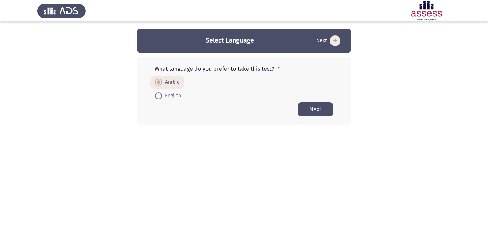
click at [311, 113] on button "Next" at bounding box center [316, 109] width 36 height 14
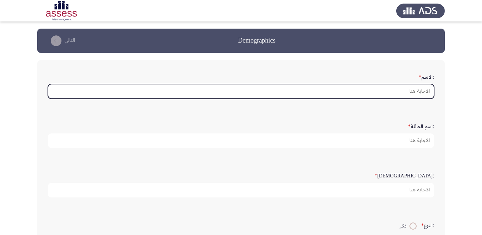
click at [418, 88] on input ":الاسم *" at bounding box center [241, 91] width 387 height 15
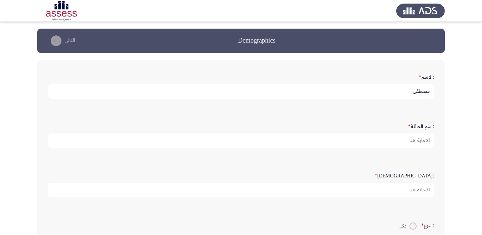
type input "مصطفي"
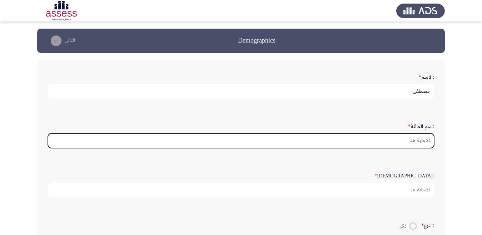
click at [404, 139] on input ":اسم العائلة *" at bounding box center [241, 140] width 387 height 15
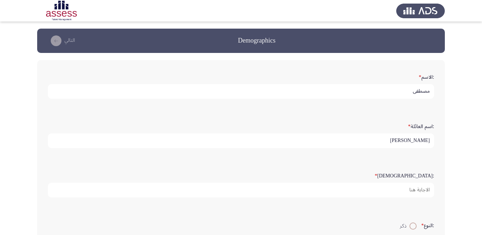
type input "[PERSON_NAME]"
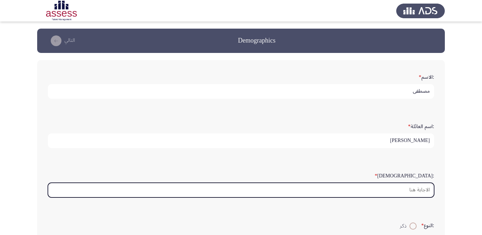
click at [397, 197] on input ":السن *" at bounding box center [241, 190] width 387 height 15
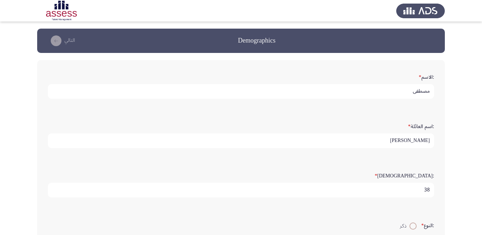
type input "38"
click at [408, 225] on span "ذكر" at bounding box center [405, 226] width 10 height 9
click at [410, 225] on input "ذكر" at bounding box center [413, 225] width 7 height 7
radio input "true"
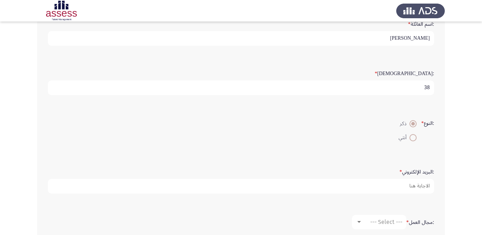
scroll to position [163, 0]
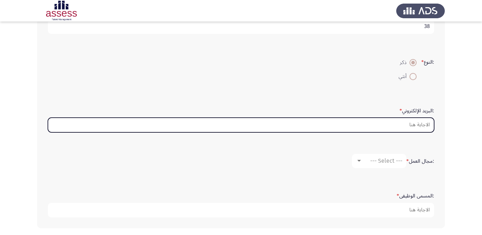
click at [410, 126] on input ":البريد الإلكتروني *" at bounding box center [241, 125] width 387 height 15
type input "eng."
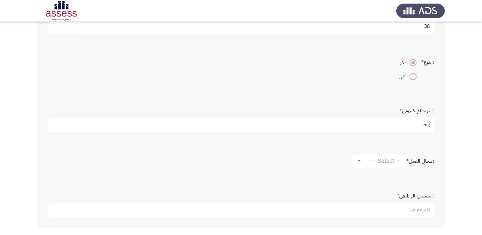
click at [414, 163] on label ":مجال العمل *" at bounding box center [421, 161] width 28 height 6
click at [397, 164] on span "--- Select ---" at bounding box center [386, 160] width 32 height 7
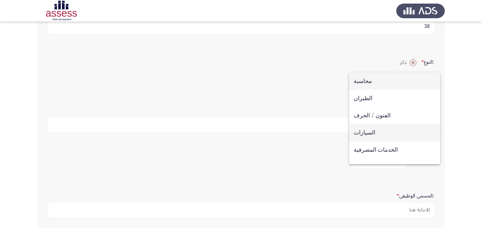
click at [400, 129] on span "السيارات" at bounding box center [395, 132] width 82 height 17
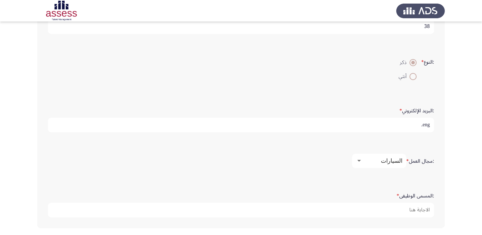
scroll to position [192, 0]
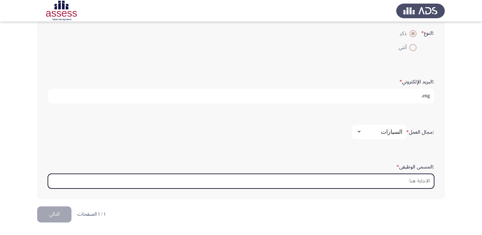
click at [420, 178] on input ":المسمى الوظيفى *" at bounding box center [241, 181] width 387 height 15
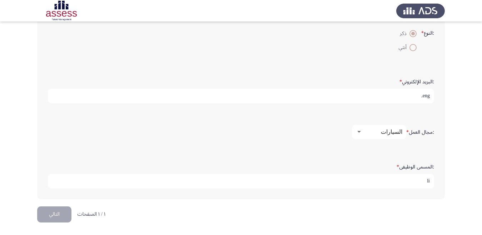
type input "l"
type input "مهندس مركبات"
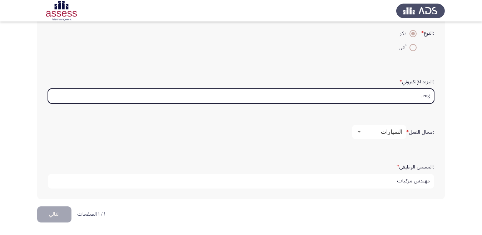
click at [420, 93] on input "eng." at bounding box center [241, 96] width 387 height 15
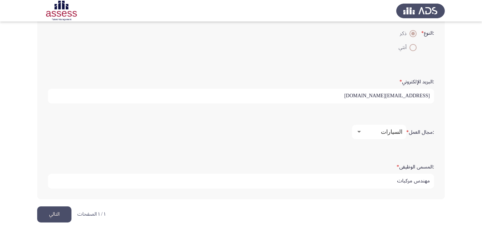
type input "[EMAIL_ADDRESS][DOMAIN_NAME]"
click at [60, 216] on button "التالي" at bounding box center [54, 214] width 34 height 16
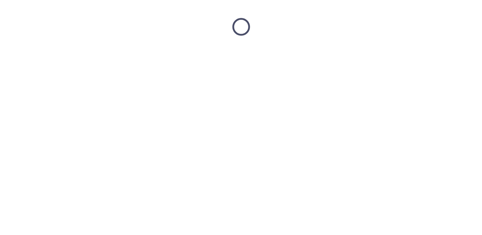
scroll to position [0, 0]
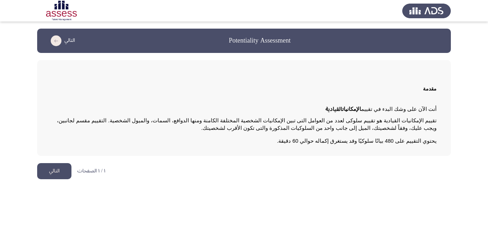
click at [56, 170] on button "التالي" at bounding box center [54, 171] width 34 height 16
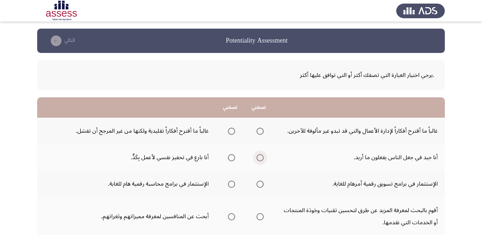
click at [259, 157] on span "Select an option" at bounding box center [260, 157] width 7 height 7
click at [259, 157] on input "Select an option" at bounding box center [260, 157] width 7 height 7
click at [231, 158] on span "Select an option" at bounding box center [231, 157] width 7 height 7
click at [231, 158] on input "Select an option" at bounding box center [231, 157] width 7 height 7
click at [260, 158] on span "Select an option" at bounding box center [260, 158] width 0 height 0
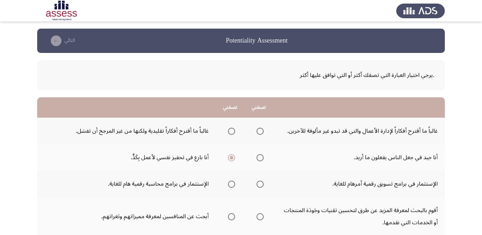
click at [260, 157] on input "Select an option" at bounding box center [260, 157] width 7 height 7
click at [233, 157] on span "Select an option" at bounding box center [231, 157] width 7 height 7
click at [233, 157] on input "Select an option" at bounding box center [231, 157] width 7 height 7
drag, startPoint x: 240, startPoint y: 172, endPoint x: 259, endPoint y: 157, distance: 23.4
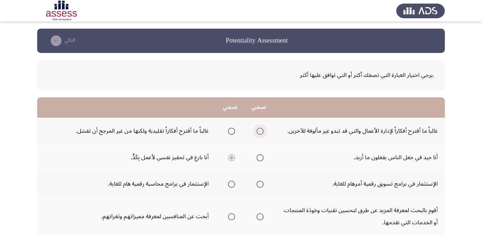
click at [260, 132] on span "Select an option" at bounding box center [260, 131] width 7 height 7
click at [260, 132] on input "Select an option" at bounding box center [260, 131] width 7 height 7
click at [260, 184] on span "Select an option" at bounding box center [260, 184] width 0 height 0
click at [260, 184] on input "Select an option" at bounding box center [260, 184] width 7 height 7
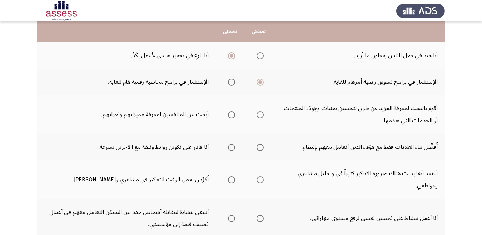
scroll to position [114, 0]
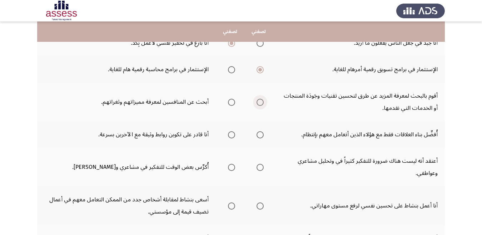
click at [260, 103] on span "Select an option" at bounding box center [260, 102] width 7 height 7
click at [260, 103] on input "Select an option" at bounding box center [260, 102] width 7 height 7
click at [232, 135] on span "Select an option" at bounding box center [232, 135] width 0 height 0
click at [231, 134] on input "Select an option" at bounding box center [231, 134] width 7 height 7
click at [231, 166] on span "Select an option" at bounding box center [231, 167] width 7 height 7
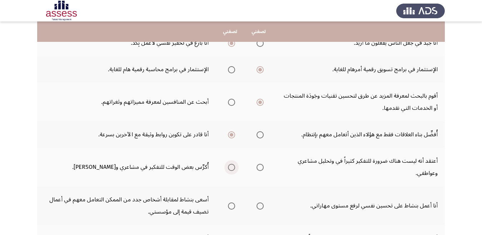
click at [231, 166] on input "Select an option" at bounding box center [231, 167] width 7 height 7
click at [260, 206] on span "Select an option" at bounding box center [260, 206] width 0 height 0
click at [260, 206] on input "Select an option" at bounding box center [260, 205] width 7 height 7
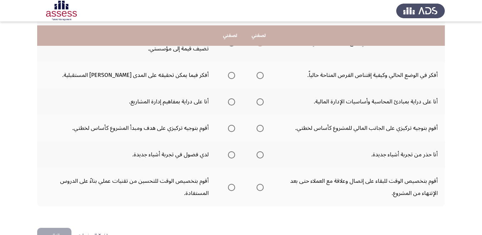
scroll to position [286, 0]
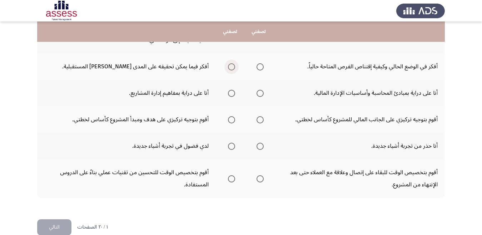
click at [231, 68] on span "Select an option" at bounding box center [231, 66] width 7 height 7
click at [231, 68] on input "Select an option" at bounding box center [231, 66] width 7 height 7
click at [231, 94] on span "Select an option" at bounding box center [231, 93] width 7 height 7
click at [231, 94] on input "Select an option" at bounding box center [231, 93] width 7 height 7
click at [231, 120] on span "Select an option" at bounding box center [231, 119] width 7 height 7
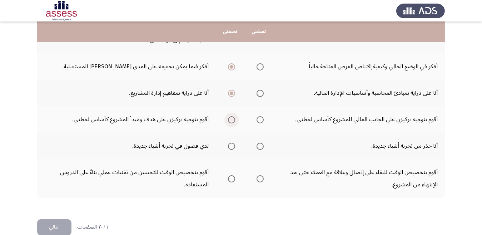
click at [231, 120] on input "Select an option" at bounding box center [231, 119] width 7 height 7
click at [231, 145] on span "Select an option" at bounding box center [231, 146] width 7 height 7
click at [231, 145] on input "Select an option" at bounding box center [231, 146] width 7 height 7
click at [232, 178] on span "Select an option" at bounding box center [231, 178] width 7 height 7
click at [232, 178] on input "Select an option" at bounding box center [231, 178] width 7 height 7
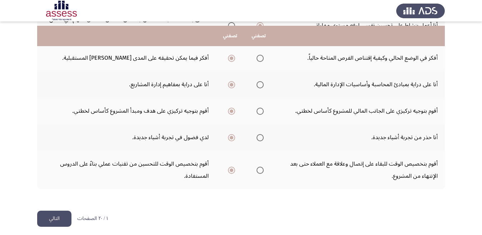
scroll to position [299, 0]
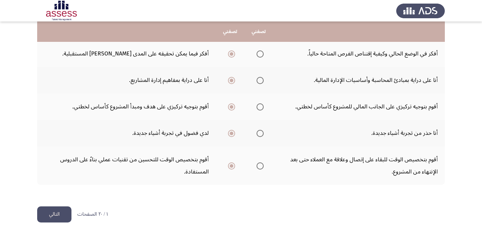
click at [60, 214] on button "التالي" at bounding box center [54, 214] width 34 height 16
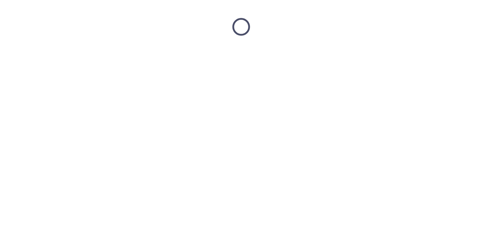
scroll to position [0, 0]
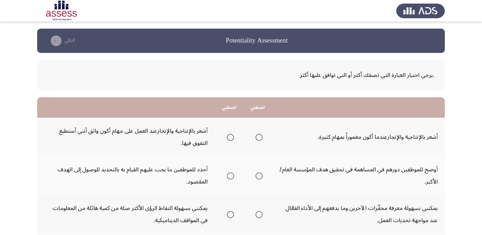
click at [231, 138] on span "Select an option" at bounding box center [230, 137] width 7 height 7
click at [231, 138] on input "Select an option" at bounding box center [230, 137] width 7 height 7
click at [259, 176] on span "Select an option" at bounding box center [259, 175] width 7 height 7
click at [259, 176] on input "Select an option" at bounding box center [259, 175] width 7 height 7
click at [259, 216] on span "Select an option" at bounding box center [259, 214] width 7 height 7
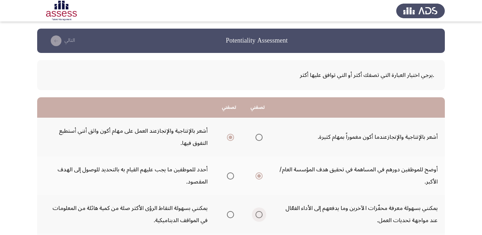
click at [259, 216] on input "Select an option" at bounding box center [259, 214] width 7 height 7
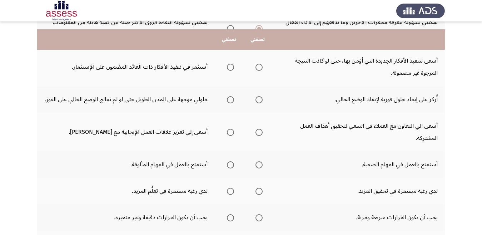
scroll to position [200, 0]
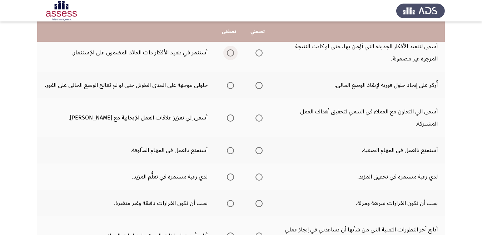
click at [231, 53] on span "Select an option" at bounding box center [231, 53] width 0 height 0
click at [231, 53] on input "Select an option" at bounding box center [230, 52] width 7 height 7
click at [259, 86] on span "Select an option" at bounding box center [259, 85] width 7 height 7
click at [259, 86] on input "Select an option" at bounding box center [259, 85] width 7 height 7
click at [231, 118] on span "Select an option" at bounding box center [230, 117] width 7 height 7
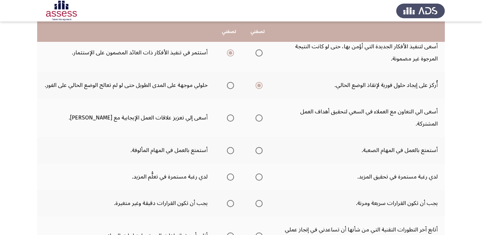
click at [231, 118] on input "Select an option" at bounding box center [230, 117] width 7 height 7
click at [260, 152] on span "Select an option" at bounding box center [259, 150] width 7 height 7
click at [260, 152] on input "Select an option" at bounding box center [259, 150] width 7 height 7
click at [231, 177] on span "Select an option" at bounding box center [230, 176] width 7 height 7
click at [231, 177] on input "Select an option" at bounding box center [230, 176] width 7 height 7
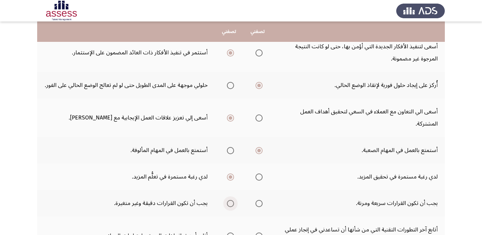
click at [230, 202] on span "Select an option" at bounding box center [230, 203] width 7 height 7
click at [230, 202] on input "Select an option" at bounding box center [230, 203] width 7 height 7
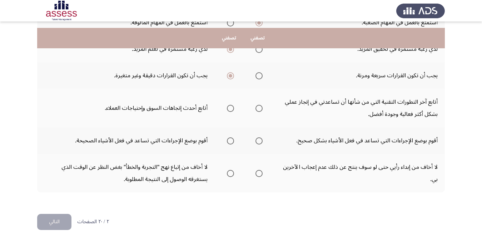
scroll to position [335, 0]
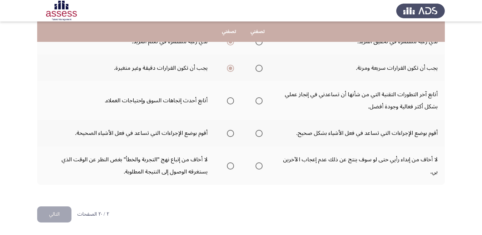
click at [259, 100] on span "Select an option" at bounding box center [259, 100] width 7 height 7
click at [259, 100] on input "Select an option" at bounding box center [259, 100] width 7 height 7
click at [260, 132] on span "Select an option" at bounding box center [259, 133] width 7 height 7
click at [260, 132] on input "Select an option" at bounding box center [259, 133] width 7 height 7
click at [259, 167] on span "Select an option" at bounding box center [259, 165] width 7 height 7
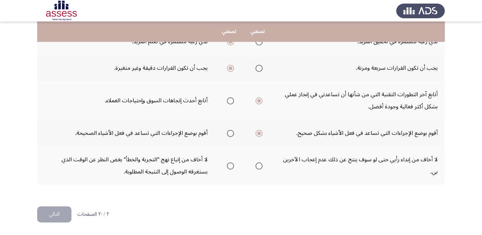
click at [259, 167] on input "Select an option" at bounding box center [259, 165] width 7 height 7
click at [59, 214] on button "التالي" at bounding box center [54, 214] width 34 height 16
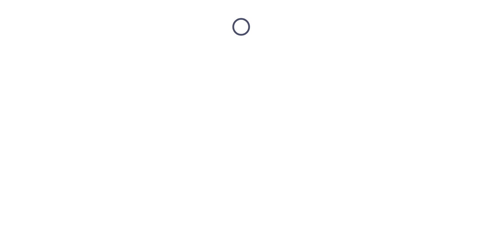
scroll to position [0, 0]
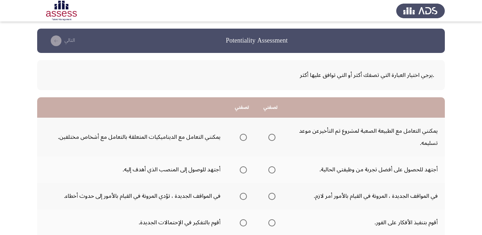
click at [242, 137] on span "Select an option" at bounding box center [243, 137] width 7 height 7
click at [242, 137] on input "Select an option" at bounding box center [243, 137] width 7 height 7
click at [272, 170] on span "Select an option" at bounding box center [272, 169] width 7 height 7
click at [272, 170] on input "Select an option" at bounding box center [272, 169] width 7 height 7
click at [272, 198] on span "Select an option" at bounding box center [272, 196] width 7 height 7
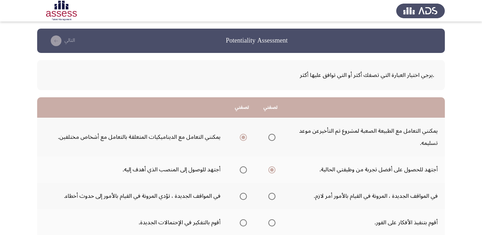
click at [272, 198] on input "Select an option" at bounding box center [272, 196] width 7 height 7
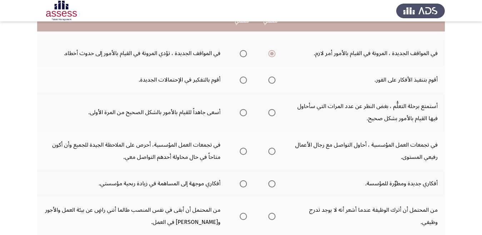
scroll to position [143, 0]
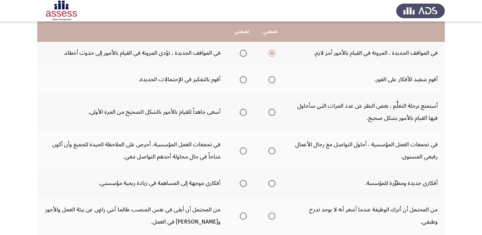
click at [243, 80] on span "Select an option" at bounding box center [243, 79] width 7 height 7
click at [243, 80] on input "Select an option" at bounding box center [243, 79] width 7 height 7
click at [243, 113] on span "Select an option" at bounding box center [243, 112] width 7 height 7
click at [243, 113] on input "Select an option" at bounding box center [243, 112] width 7 height 7
click at [243, 151] on span "Select an option" at bounding box center [243, 150] width 7 height 7
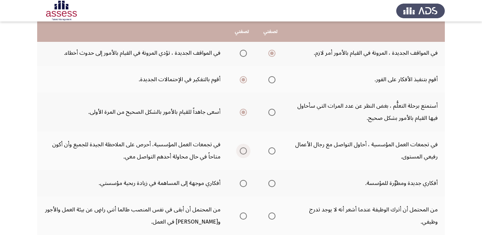
click at [243, 151] on input "Select an option" at bounding box center [243, 150] width 7 height 7
click at [243, 184] on span "Select an option" at bounding box center [243, 183] width 7 height 7
click at [243, 184] on input "Select an option" at bounding box center [243, 183] width 7 height 7
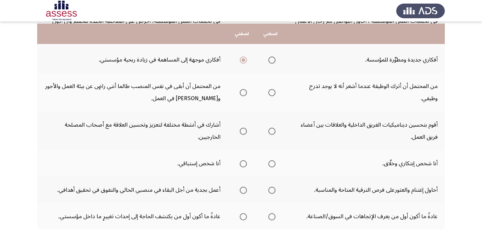
scroll to position [281, 0]
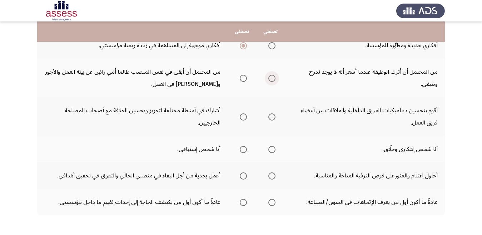
click at [272, 79] on span "Select an option" at bounding box center [272, 78] width 7 height 7
click at [272, 79] on input "Select an option" at bounding box center [272, 78] width 7 height 7
click at [272, 117] on span "Select an option" at bounding box center [272, 116] width 7 height 7
click at [272, 117] on input "Select an option" at bounding box center [272, 116] width 7 height 7
click at [271, 149] on span "Select an option" at bounding box center [272, 149] width 7 height 7
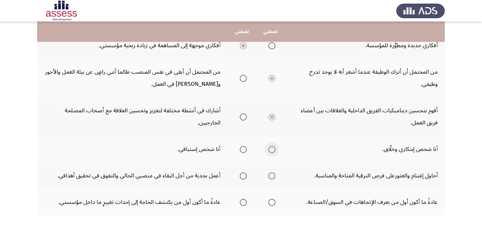
click at [271, 149] on input "Select an option" at bounding box center [272, 149] width 7 height 7
click at [272, 175] on span "Select an option" at bounding box center [272, 175] width 7 height 7
click at [272, 175] on input "Select an option" at bounding box center [272, 175] width 7 height 7
click at [242, 177] on span "Select an option" at bounding box center [243, 175] width 7 height 7
click at [242, 177] on input "Select an option" at bounding box center [243, 175] width 7 height 7
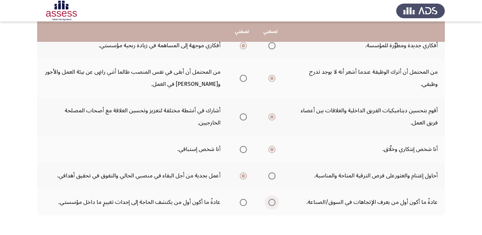
click at [271, 203] on span "Select an option" at bounding box center [272, 202] width 7 height 7
click at [271, 203] on input "Select an option" at bounding box center [272, 202] width 7 height 7
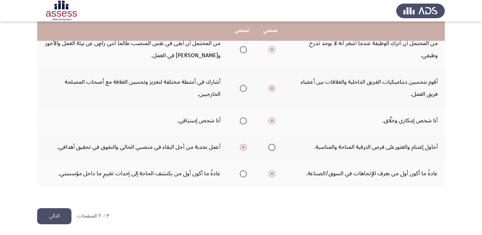
scroll to position [311, 0]
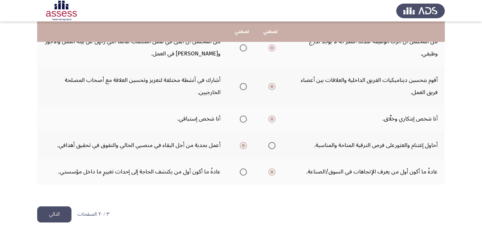
click at [62, 213] on button "التالي" at bounding box center [54, 214] width 34 height 16
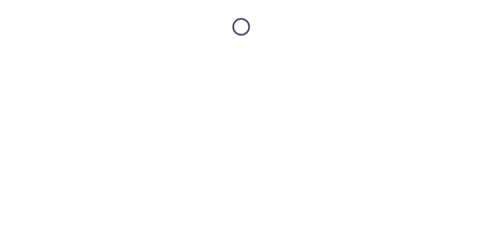
scroll to position [0, 0]
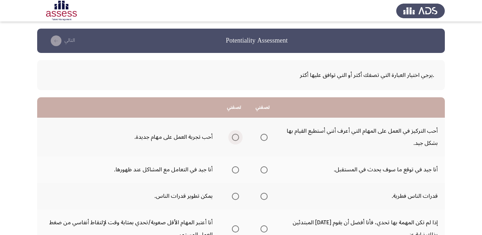
click at [236, 136] on span "Select an option" at bounding box center [235, 137] width 7 height 7
click at [236, 136] on input "Select an option" at bounding box center [235, 137] width 7 height 7
click at [265, 171] on span "Select an option" at bounding box center [264, 169] width 7 height 7
click at [265, 171] on input "Select an option" at bounding box center [264, 169] width 7 height 7
click at [236, 196] on span "Select an option" at bounding box center [236, 196] width 0 height 0
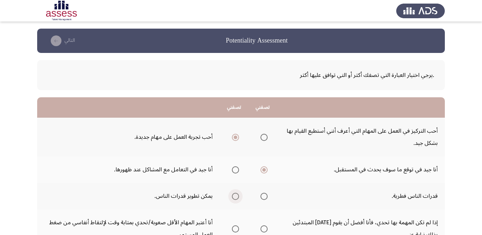
click at [236, 196] on input "Select an option" at bounding box center [235, 196] width 7 height 7
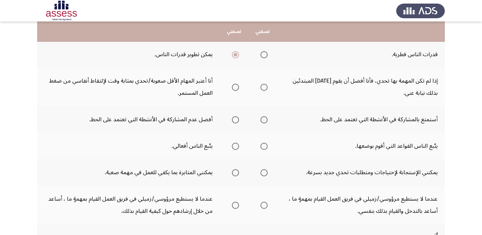
scroll to position [143, 0]
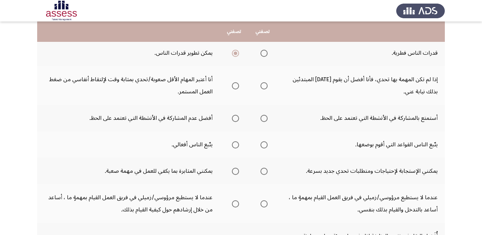
click at [265, 86] on span "Select an option" at bounding box center [264, 85] width 7 height 7
click at [265, 86] on input "Select an option" at bounding box center [264, 85] width 7 height 7
click at [235, 120] on span "Select an option" at bounding box center [235, 118] width 7 height 7
click at [235, 120] on input "Select an option" at bounding box center [235, 118] width 7 height 7
click at [264, 145] on span "Select an option" at bounding box center [264, 144] width 7 height 7
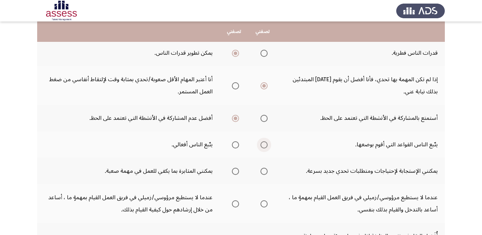
click at [264, 145] on input "Select an option" at bounding box center [264, 144] width 7 height 7
click at [264, 170] on span "Select an option" at bounding box center [264, 171] width 7 height 7
click at [264, 170] on input "Select an option" at bounding box center [264, 171] width 7 height 7
click at [235, 205] on span "Select an option" at bounding box center [235, 203] width 7 height 7
click at [235, 205] on input "Select an option" at bounding box center [235, 203] width 7 height 7
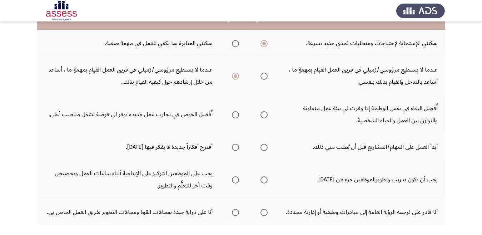
scroll to position [272, 0]
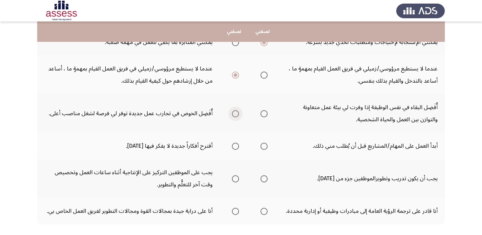
click at [236, 114] on span "Select an option" at bounding box center [236, 114] width 0 height 0
click at [236, 114] on input "Select an option" at bounding box center [235, 113] width 7 height 7
click at [235, 147] on span "Select an option" at bounding box center [235, 146] width 7 height 7
click at [235, 147] on input "Select an option" at bounding box center [235, 146] width 7 height 7
click at [235, 179] on span "Select an option" at bounding box center [235, 178] width 7 height 7
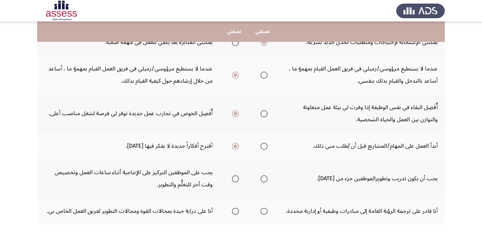
click at [235, 179] on input "Select an option" at bounding box center [235, 178] width 7 height 7
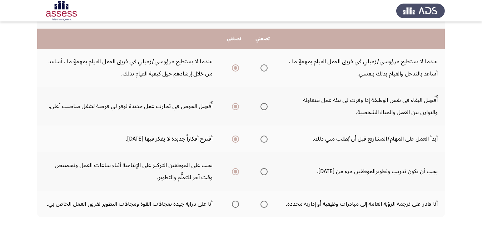
scroll to position [311, 0]
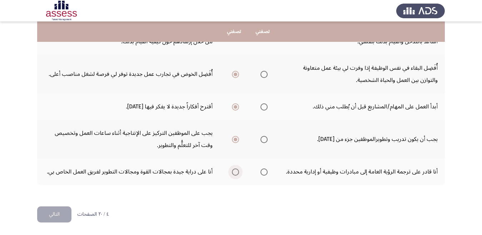
click at [236, 171] on span "Select an option" at bounding box center [235, 171] width 7 height 7
click at [236, 171] on input "Select an option" at bounding box center [235, 171] width 7 height 7
click at [60, 213] on button "التالي" at bounding box center [54, 214] width 34 height 16
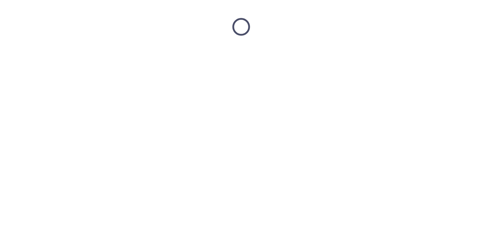
scroll to position [0, 0]
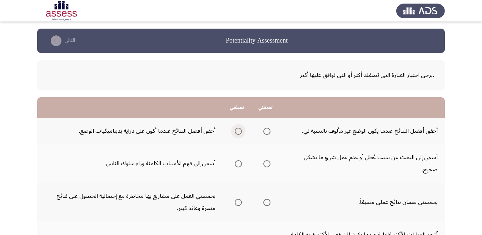
click at [237, 133] on span "Select an option" at bounding box center [238, 131] width 7 height 7
click at [237, 133] on input "Select an option" at bounding box center [238, 131] width 7 height 7
click at [238, 165] on span "Select an option" at bounding box center [238, 163] width 7 height 7
click at [238, 165] on input "Select an option" at bounding box center [238, 163] width 7 height 7
click at [238, 202] on span "Select an option" at bounding box center [238, 202] width 7 height 7
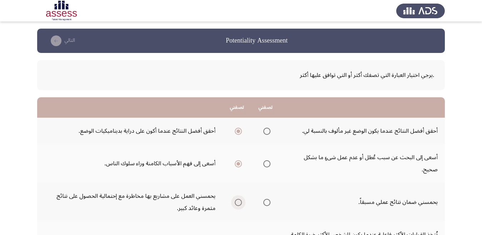
click at [238, 202] on input "Select an option" at bounding box center [238, 202] width 7 height 7
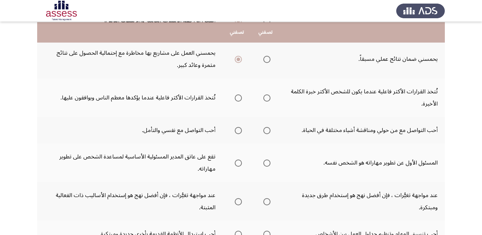
scroll to position [157, 0]
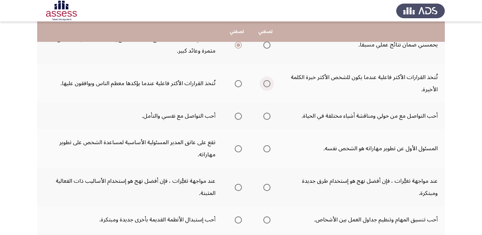
click at [267, 84] on span "Select an option" at bounding box center [267, 84] width 0 height 0
click at [267, 84] on input "Select an option" at bounding box center [267, 83] width 7 height 7
click at [237, 117] on span "Select an option" at bounding box center [238, 116] width 7 height 7
click at [237, 117] on input "Select an option" at bounding box center [238, 116] width 7 height 7
click at [268, 148] on span "Select an option" at bounding box center [267, 148] width 7 height 7
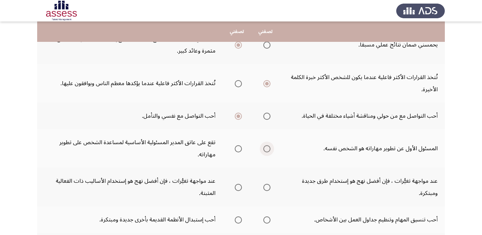
click at [268, 148] on input "Select an option" at bounding box center [267, 148] width 7 height 7
click at [237, 188] on span "Select an option" at bounding box center [238, 187] width 7 height 7
click at [237, 188] on input "Select an option" at bounding box center [238, 187] width 7 height 7
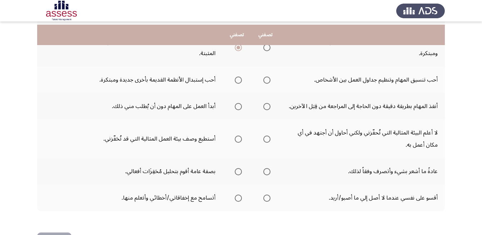
scroll to position [300, 0]
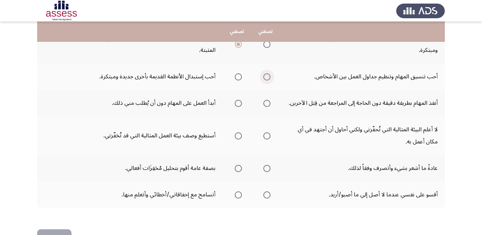
click at [266, 77] on span "Select an option" at bounding box center [267, 76] width 7 height 7
click at [266, 77] on input "Select an option" at bounding box center [267, 76] width 7 height 7
click at [266, 104] on span "Select an option" at bounding box center [267, 103] width 7 height 7
click at [266, 104] on input "Select an option" at bounding box center [267, 103] width 7 height 7
click at [266, 136] on span "Select an option" at bounding box center [267, 135] width 7 height 7
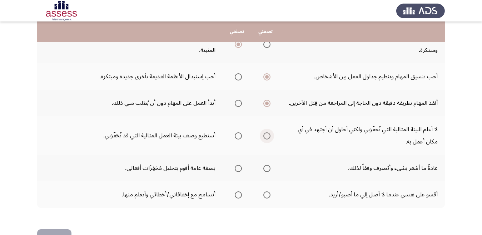
click at [266, 136] on input "Select an option" at bounding box center [267, 135] width 7 height 7
click at [239, 169] on span "Select an option" at bounding box center [238, 168] width 7 height 7
click at [239, 169] on input "Select an option" at bounding box center [238, 168] width 7 height 7
click at [267, 195] on span "Select an option" at bounding box center [267, 195] width 0 height 0
click at [267, 195] on input "Select an option" at bounding box center [267, 194] width 7 height 7
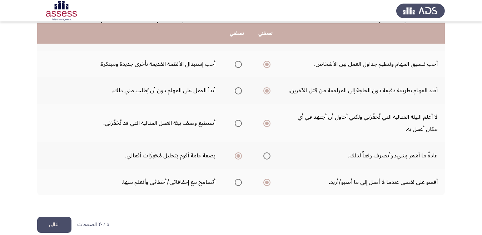
scroll to position [323, 0]
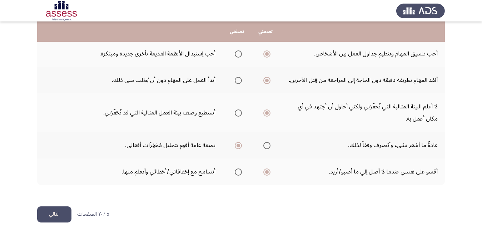
click at [59, 217] on button "التالي" at bounding box center [54, 214] width 34 height 16
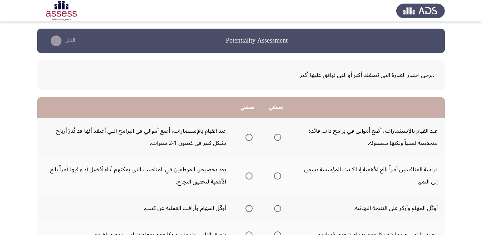
click at [249, 137] on span "Select an option" at bounding box center [249, 137] width 0 height 0
click at [250, 137] on input "Select an option" at bounding box center [249, 137] width 7 height 7
click at [249, 176] on span "Select an option" at bounding box center [249, 176] width 0 height 0
click at [250, 176] on input "Select an option" at bounding box center [249, 175] width 7 height 7
click at [249, 208] on span "Select an option" at bounding box center [249, 208] width 0 height 0
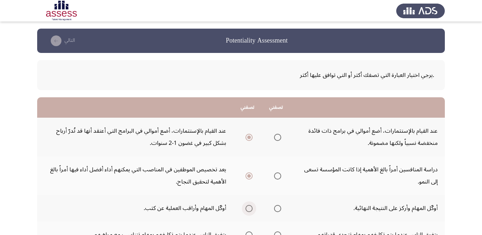
click at [250, 208] on input "Select an option" at bounding box center [249, 208] width 7 height 7
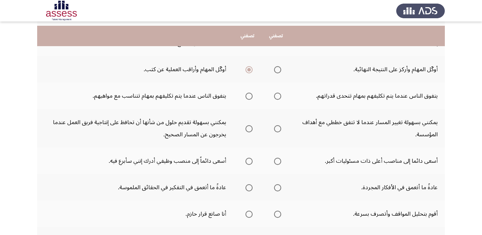
scroll to position [143, 0]
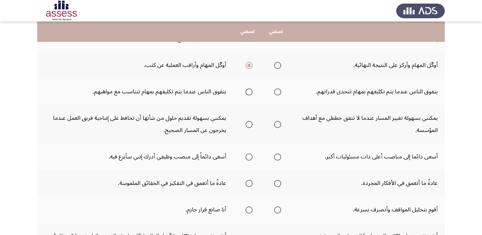
click at [250, 92] on span "Select an option" at bounding box center [249, 91] width 7 height 7
click at [250, 92] on input "Select an option" at bounding box center [249, 91] width 7 height 7
click at [327, 149] on td "أسعى دائما إلى مناصب أعلى ذات مسئوليات أكبر." at bounding box center [368, 156] width 154 height 26
click at [249, 124] on span "Select an option" at bounding box center [249, 124] width 0 height 0
click at [250, 124] on input "Select an option" at bounding box center [249, 124] width 7 height 7
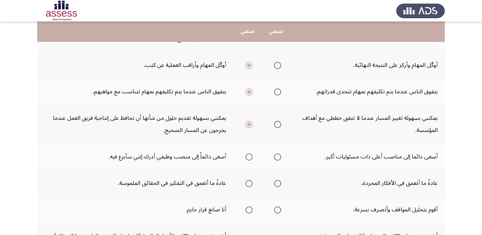
click at [278, 157] on span "Select an option" at bounding box center [277, 156] width 7 height 7
click at [278, 157] on input "Select an option" at bounding box center [277, 156] width 7 height 7
click at [249, 157] on span "Select an option" at bounding box center [249, 156] width 7 height 7
click at [249, 157] on input "Select an option" at bounding box center [249, 156] width 7 height 7
click at [249, 183] on span "Select an option" at bounding box center [249, 183] width 0 height 0
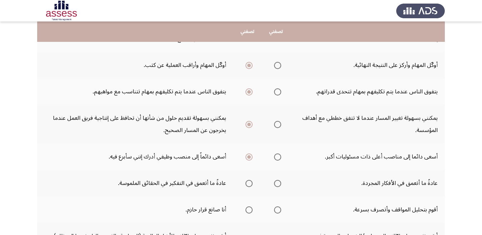
click at [250, 183] on input "Select an option" at bounding box center [249, 183] width 7 height 7
click at [278, 210] on span "Select an option" at bounding box center [278, 210] width 0 height 0
click at [279, 210] on input "Select an option" at bounding box center [277, 209] width 7 height 7
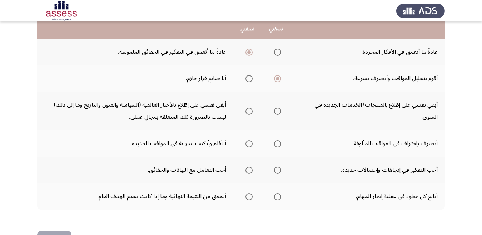
scroll to position [286, 0]
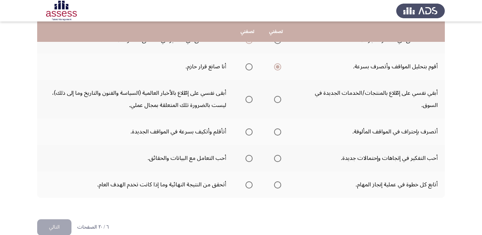
click at [279, 100] on span "Select an option" at bounding box center [277, 99] width 7 height 7
click at [279, 100] on input "Select an option" at bounding box center [277, 99] width 7 height 7
click at [249, 133] on span "Select an option" at bounding box center [249, 131] width 7 height 7
click at [249, 133] on input "Select an option" at bounding box center [249, 131] width 7 height 7
click at [249, 158] on span "Select an option" at bounding box center [249, 158] width 7 height 7
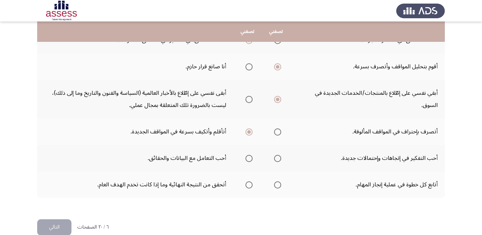
click at [249, 158] on input "Select an option" at bounding box center [249, 158] width 7 height 7
click at [278, 185] on span "Select an option" at bounding box center [277, 184] width 7 height 7
click at [278, 185] on input "Select an option" at bounding box center [277, 184] width 7 height 7
click at [56, 226] on button "التالي" at bounding box center [54, 227] width 34 height 16
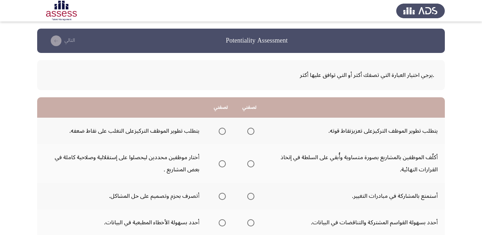
click at [223, 130] on span "Select an option" at bounding box center [222, 131] width 7 height 7
click at [223, 130] on input "Select an option" at bounding box center [222, 131] width 7 height 7
click at [251, 164] on span "Select an option" at bounding box center [250, 163] width 7 height 7
click at [251, 164] on input "Select an option" at bounding box center [250, 163] width 7 height 7
click at [223, 197] on span "Select an option" at bounding box center [222, 196] width 7 height 7
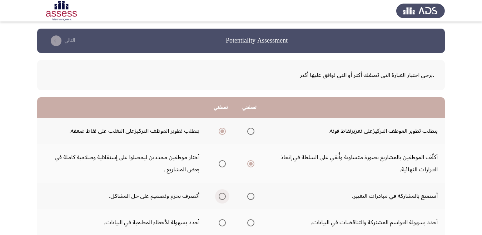
click at [223, 197] on input "Select an option" at bounding box center [222, 196] width 7 height 7
click at [223, 222] on span "Select an option" at bounding box center [222, 222] width 7 height 7
click at [223, 222] on input "Select an option" at bounding box center [222, 222] width 7 height 7
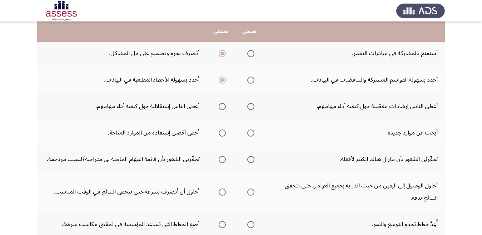
scroll to position [143, 0]
click at [252, 106] on span "Select an option" at bounding box center [250, 106] width 7 height 7
click at [252, 106] on input "Select an option" at bounding box center [250, 106] width 7 height 7
click at [223, 133] on span "Select an option" at bounding box center [222, 132] width 7 height 7
click at [223, 133] on input "Select an option" at bounding box center [222, 132] width 7 height 7
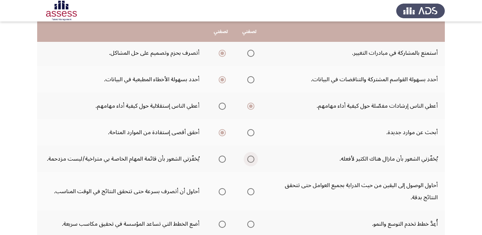
click at [252, 159] on span "Select an option" at bounding box center [250, 159] width 7 height 7
click at [252, 159] on input "Select an option" at bounding box center [250, 159] width 7 height 7
click at [252, 191] on span "Select an option" at bounding box center [250, 191] width 7 height 7
click at [252, 191] on input "Select an option" at bounding box center [250, 191] width 7 height 7
click at [252, 223] on span "Select an option" at bounding box center [250, 224] width 7 height 7
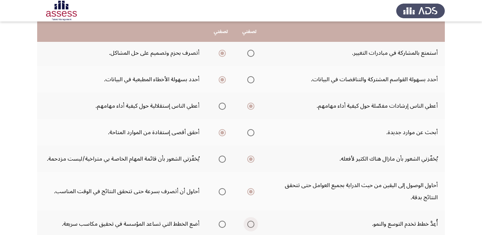
click at [252, 223] on input "Select an option" at bounding box center [250, 224] width 7 height 7
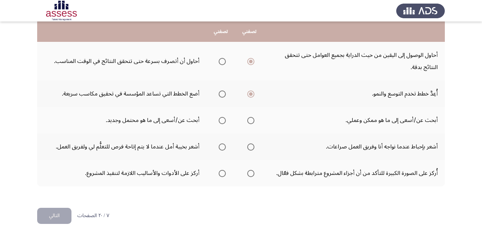
scroll to position [275, 0]
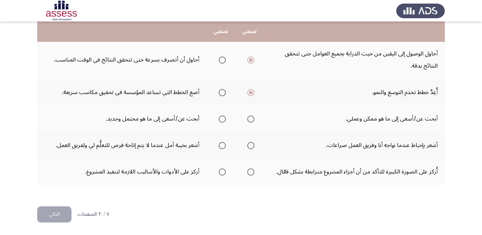
click at [252, 118] on span "Select an option" at bounding box center [250, 118] width 7 height 7
click at [252, 118] on input "Select an option" at bounding box center [250, 118] width 7 height 7
click at [222, 146] on span "Select an option" at bounding box center [222, 146] width 0 height 0
click at [223, 146] on input "Select an option" at bounding box center [222, 145] width 7 height 7
click at [251, 172] on span "Select an option" at bounding box center [250, 171] width 7 height 7
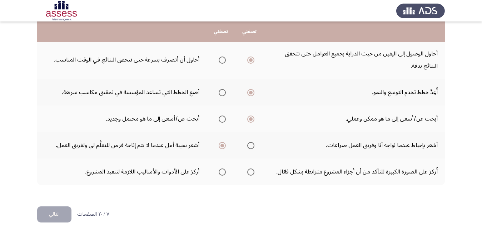
click at [251, 172] on input "Select an option" at bounding box center [250, 171] width 7 height 7
click at [57, 212] on button "التالي" at bounding box center [54, 214] width 34 height 16
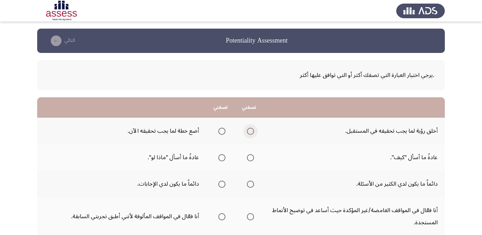
click at [251, 132] on span "Select an option" at bounding box center [250, 131] width 7 height 7
click at [251, 132] on input "Select an option" at bounding box center [250, 131] width 7 height 7
click at [250, 158] on span "Select an option" at bounding box center [250, 157] width 7 height 7
click at [250, 158] on input "Select an option" at bounding box center [250, 157] width 7 height 7
click at [221, 185] on span "Select an option" at bounding box center [221, 184] width 7 height 7
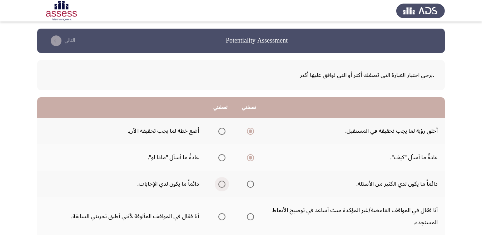
click at [221, 185] on input "Select an option" at bounding box center [221, 184] width 7 height 7
click at [251, 215] on span "Select an option" at bounding box center [250, 216] width 7 height 7
click at [251, 215] on input "Select an option" at bounding box center [250, 216] width 7 height 7
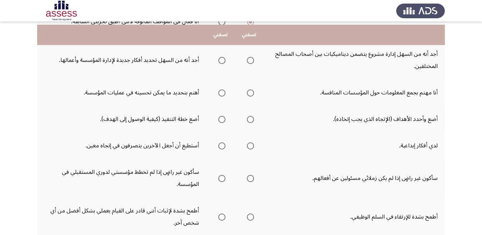
scroll to position [200, 0]
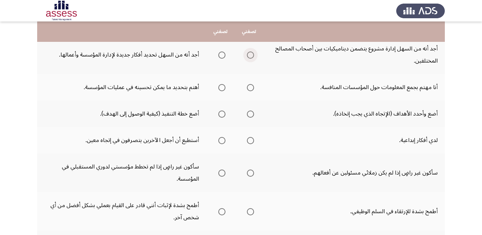
click at [250, 55] on span "Select an option" at bounding box center [250, 54] width 7 height 7
click at [250, 55] on input "Select an option" at bounding box center [250, 54] width 7 height 7
click at [221, 88] on span "Select an option" at bounding box center [221, 87] width 7 height 7
click at [221, 88] on input "Select an option" at bounding box center [221, 87] width 7 height 7
click at [221, 113] on span "Select an option" at bounding box center [221, 113] width 7 height 7
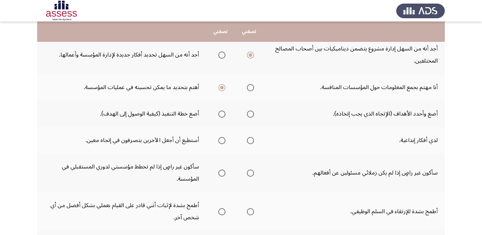
click at [221, 113] on input "Select an option" at bounding box center [221, 113] width 7 height 7
click at [251, 142] on span "Select an option" at bounding box center [250, 140] width 7 height 7
click at [251, 142] on input "Select an option" at bounding box center [250, 140] width 7 height 7
click at [250, 172] on span "Select an option" at bounding box center [250, 172] width 7 height 7
click at [250, 172] on input "Select an option" at bounding box center [250, 172] width 7 height 7
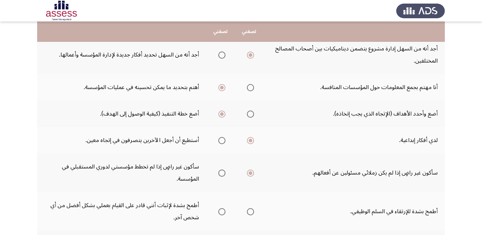
click at [221, 173] on span "Select an option" at bounding box center [221, 172] width 7 height 7
click at [221, 173] on input "Select an option" at bounding box center [221, 172] width 7 height 7
click at [251, 172] on span "Select an option" at bounding box center [250, 172] width 7 height 7
click at [251, 172] on input "Select an option" at bounding box center [250, 172] width 7 height 7
click at [251, 172] on span "Select an option" at bounding box center [251, 173] width 4 height 4
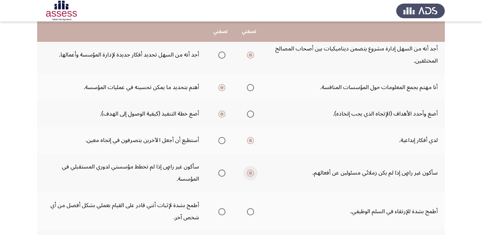
click at [251, 172] on input "Select an option" at bounding box center [250, 172] width 7 height 7
click at [250, 173] on span "Select an option" at bounding box center [251, 173] width 4 height 4
click at [250, 173] on input "Select an option" at bounding box center [250, 172] width 7 height 7
click at [250, 173] on span "Select an option" at bounding box center [251, 173] width 4 height 4
click at [250, 173] on input "Select an option" at bounding box center [250, 172] width 7 height 7
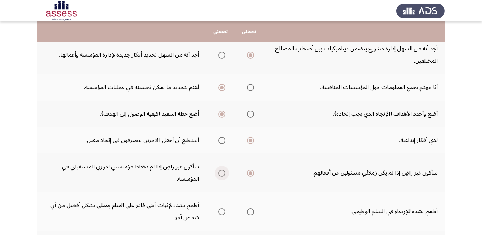
click at [222, 173] on span "Select an option" at bounding box center [221, 172] width 7 height 7
click at [222, 173] on input "Select an option" at bounding box center [221, 172] width 7 height 7
click at [251, 172] on span "Select an option" at bounding box center [250, 172] width 7 height 7
click at [251, 172] on input "Select an option" at bounding box center [250, 172] width 7 height 7
click at [250, 212] on span "Select an option" at bounding box center [250, 211] width 7 height 7
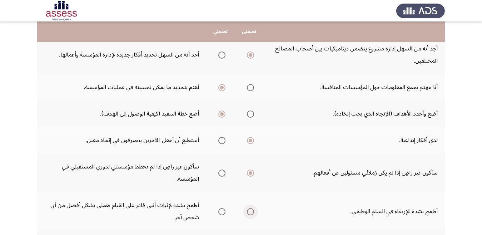
click at [250, 212] on input "Select an option" at bounding box center [250, 211] width 7 height 7
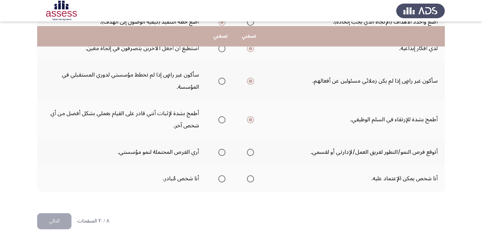
scroll to position [299, 0]
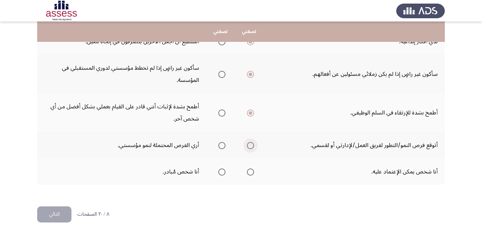
click at [250, 144] on span "Select an option" at bounding box center [250, 145] width 7 height 7
click at [250, 144] on input "Select an option" at bounding box center [250, 145] width 7 height 7
click at [250, 173] on span "Select an option" at bounding box center [250, 171] width 7 height 7
click at [250, 173] on input "Select an option" at bounding box center [250, 171] width 7 height 7
click at [64, 211] on button "التالي" at bounding box center [54, 214] width 34 height 16
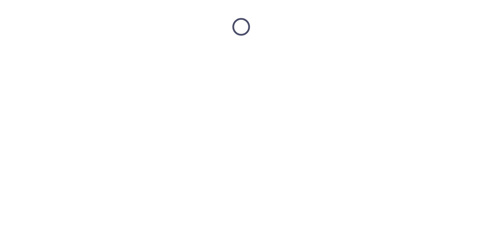
scroll to position [0, 0]
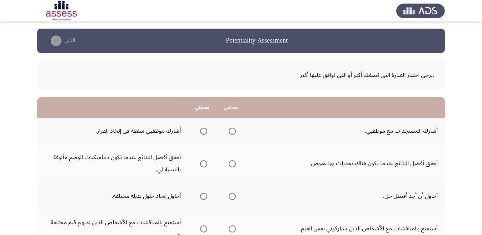
click at [234, 131] on span "Select an option" at bounding box center [232, 131] width 7 height 7
click at [234, 131] on input "Select an option" at bounding box center [232, 131] width 7 height 7
click at [204, 165] on span "Select an option" at bounding box center [203, 163] width 7 height 7
click at [204, 165] on input "Select an option" at bounding box center [203, 163] width 7 height 7
click at [232, 196] on span "Select an option" at bounding box center [232, 196] width 7 height 7
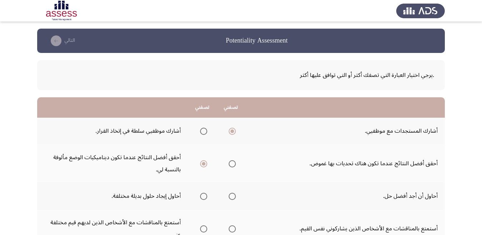
click at [232, 196] on input "Select an option" at bounding box center [232, 196] width 7 height 7
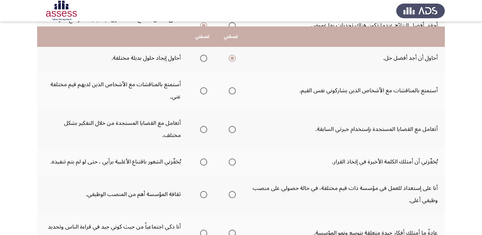
scroll to position [143, 0]
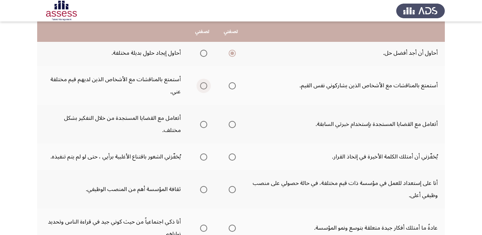
click at [205, 85] on span "Select an option" at bounding box center [203, 85] width 7 height 7
click at [205, 85] on input "Select an option" at bounding box center [203, 85] width 7 height 7
click at [204, 121] on span "Select an option" at bounding box center [203, 124] width 7 height 7
click at [204, 121] on input "Select an option" at bounding box center [203, 124] width 7 height 7
click at [204, 153] on span "Select an option" at bounding box center [203, 156] width 7 height 7
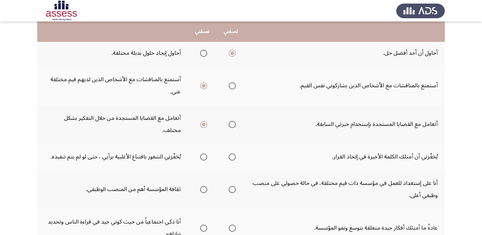
click at [204, 153] on input "Select an option" at bounding box center [203, 156] width 7 height 7
click at [204, 186] on span "Select an option" at bounding box center [203, 189] width 7 height 7
click at [204, 186] on input "Select an option" at bounding box center [203, 189] width 7 height 7
click at [205, 225] on span "Select an option" at bounding box center [203, 228] width 7 height 7
click at [205, 225] on input "Select an option" at bounding box center [203, 228] width 7 height 7
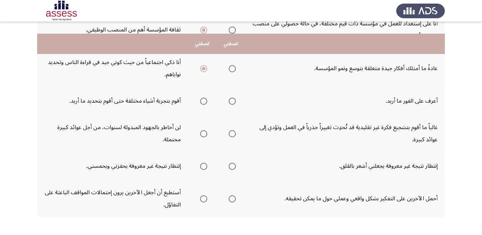
scroll to position [315, 0]
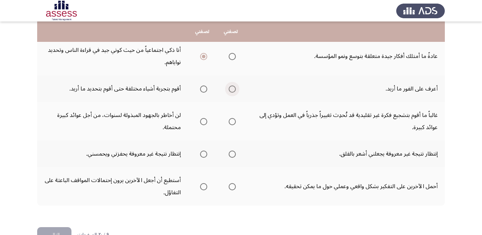
click at [233, 85] on span "Select an option" at bounding box center [232, 88] width 7 height 7
click at [233, 85] on input "Select an option" at bounding box center [232, 88] width 7 height 7
click at [232, 122] on span "Select an option" at bounding box center [232, 122] width 0 height 0
click at [233, 118] on input "Select an option" at bounding box center [232, 121] width 7 height 7
click at [203, 151] on span "Select an option" at bounding box center [203, 154] width 7 height 7
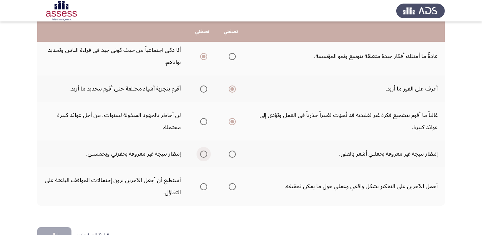
click at [203, 151] on input "Select an option" at bounding box center [203, 154] width 7 height 7
click at [233, 183] on span "Select an option" at bounding box center [232, 186] width 7 height 7
click at [233, 183] on input "Select an option" at bounding box center [232, 186] width 7 height 7
click at [61, 227] on button "التالي" at bounding box center [54, 235] width 34 height 16
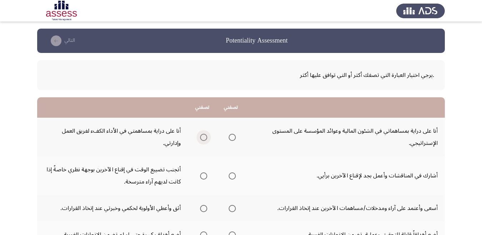
click at [204, 137] on span "Select an option" at bounding box center [203, 137] width 7 height 7
click at [204, 137] on input "Select an option" at bounding box center [203, 137] width 7 height 7
click at [232, 177] on span "Select an option" at bounding box center [232, 175] width 7 height 7
click at [232, 177] on input "Select an option" at bounding box center [232, 175] width 7 height 7
click at [203, 210] on span "Select an option" at bounding box center [203, 208] width 7 height 7
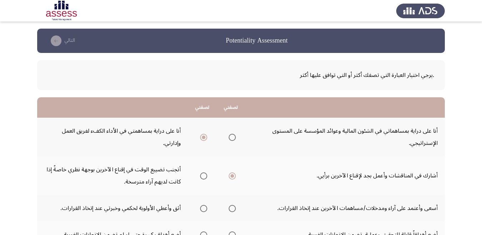
click at [203, 210] on input "Select an option" at bounding box center [203, 208] width 7 height 7
click at [203, 210] on span "Select an option" at bounding box center [204, 209] width 4 height 4
click at [203, 210] on input "Select an option" at bounding box center [203, 208] width 7 height 7
click at [203, 210] on span "Select an option" at bounding box center [204, 209] width 4 height 4
click at [203, 210] on input "Select an option" at bounding box center [203, 208] width 7 height 7
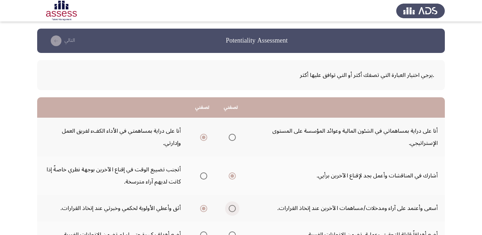
click at [231, 208] on span "Select an option" at bounding box center [232, 208] width 7 height 7
click at [231, 208] on input "Select an option" at bounding box center [232, 208] width 7 height 7
click at [205, 210] on span "Select an option" at bounding box center [203, 208] width 7 height 7
click at [205, 210] on input "Select an option" at bounding box center [203, 208] width 7 height 7
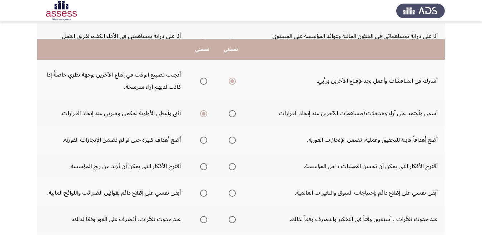
scroll to position [114, 0]
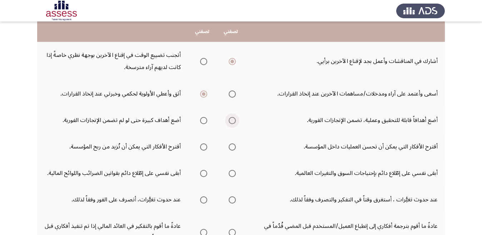
click at [231, 120] on span "Select an option" at bounding box center [232, 120] width 7 height 7
click at [231, 120] on input "Select an option" at bounding box center [232, 120] width 7 height 7
click at [204, 146] on span "Select an option" at bounding box center [203, 146] width 7 height 7
click at [204, 146] on input "Select an option" at bounding box center [203, 146] width 7 height 7
click at [232, 173] on span "Select an option" at bounding box center [232, 173] width 0 height 0
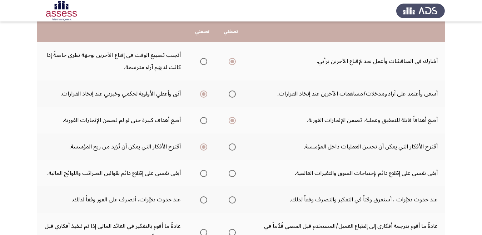
click at [232, 173] on input "Select an option" at bounding box center [232, 173] width 7 height 7
click at [262, 184] on td "أبقى نفسي على إطّلاع دائم بإحتياجات السوق والتغيرات العالمية." at bounding box center [345, 173] width 200 height 26
click at [205, 200] on span "Select an option" at bounding box center [203, 199] width 7 height 7
click at [205, 200] on input "Select an option" at bounding box center [203, 199] width 7 height 7
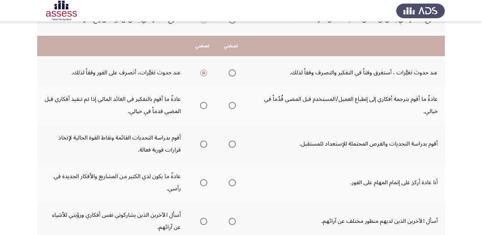
scroll to position [272, 0]
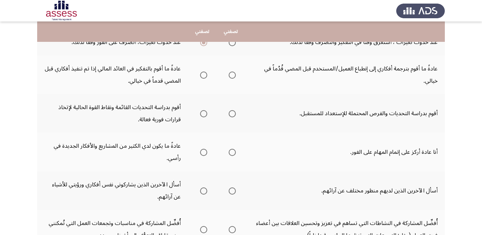
click at [232, 77] on span "Select an option" at bounding box center [232, 75] width 7 height 7
click at [232, 77] on input "Select an option" at bounding box center [232, 75] width 7 height 7
click at [202, 113] on span "Select an option" at bounding box center [203, 113] width 7 height 7
click at [202, 113] on input "Select an option" at bounding box center [203, 113] width 7 height 7
click at [232, 154] on span "Select an option" at bounding box center [232, 152] width 7 height 7
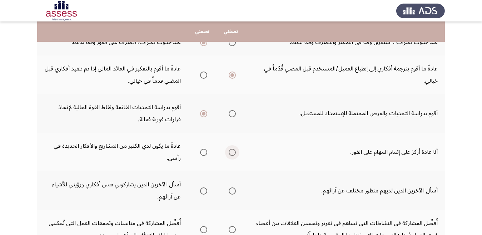
click at [232, 154] on input "Select an option" at bounding box center [232, 152] width 7 height 7
click at [232, 191] on span "Select an option" at bounding box center [232, 190] width 7 height 7
click at [232, 191] on input "Select an option" at bounding box center [232, 190] width 7 height 7
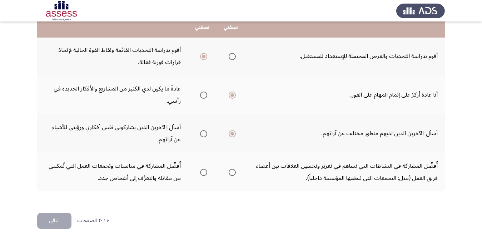
scroll to position [335, 0]
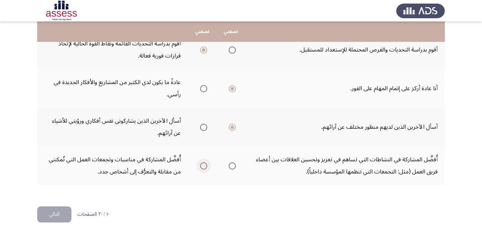
click at [203, 166] on span "Select an option" at bounding box center [203, 165] width 7 height 7
click at [203, 166] on input "Select an option" at bounding box center [203, 165] width 7 height 7
click at [59, 215] on button "التالي" at bounding box center [54, 214] width 34 height 16
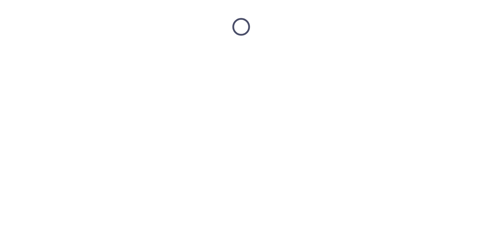
scroll to position [0, 0]
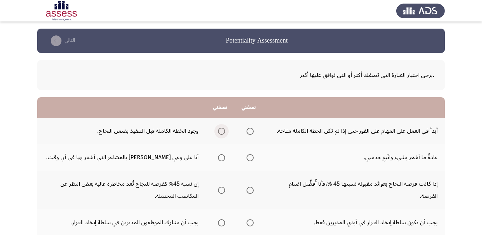
click at [221, 131] on span "Select an option" at bounding box center [221, 131] width 7 height 7
click at [221, 131] on input "Select an option" at bounding box center [221, 131] width 7 height 7
click at [222, 158] on span "Select an option" at bounding box center [222, 158] width 0 height 0
click at [222, 157] on input "Select an option" at bounding box center [221, 157] width 7 height 7
click at [250, 191] on span "Select an option" at bounding box center [250, 190] width 7 height 7
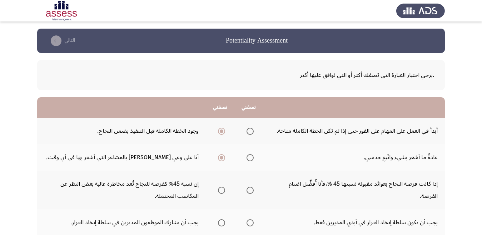
click at [250, 191] on input "Select an option" at bounding box center [250, 190] width 7 height 7
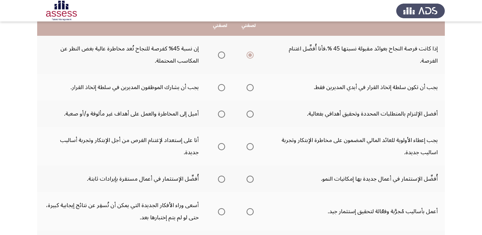
scroll to position [143, 0]
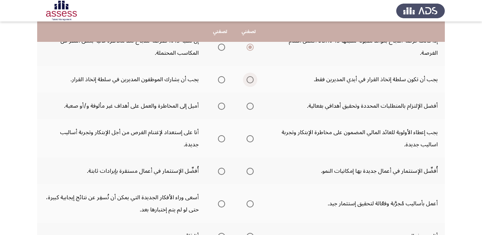
click at [249, 80] on span "Select an option" at bounding box center [250, 79] width 7 height 7
click at [249, 80] on input "Select an option" at bounding box center [250, 79] width 7 height 7
click at [252, 106] on span "Select an option" at bounding box center [250, 106] width 7 height 7
click at [252, 106] on input "Select an option" at bounding box center [250, 106] width 7 height 7
click at [221, 138] on span "Select an option" at bounding box center [221, 138] width 7 height 7
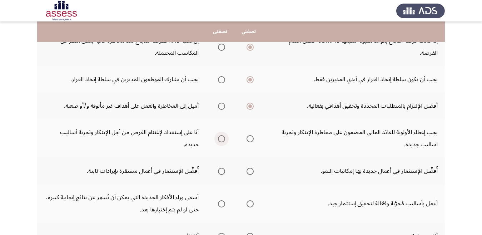
click at [221, 138] on input "Select an option" at bounding box center [221, 138] width 7 height 7
click at [250, 172] on span "Select an option" at bounding box center [250, 171] width 7 height 7
click at [250, 172] on input "Select an option" at bounding box center [250, 171] width 7 height 7
click at [251, 205] on span "Select an option" at bounding box center [250, 203] width 7 height 7
click at [251, 205] on input "Select an option" at bounding box center [250, 203] width 7 height 7
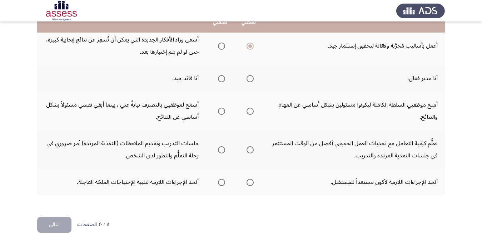
scroll to position [311, 0]
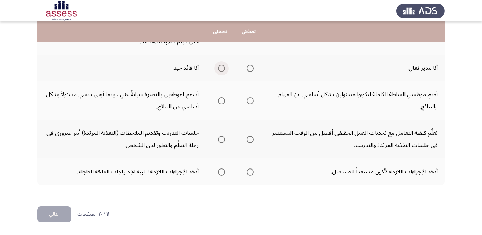
click at [221, 69] on span "Select an option" at bounding box center [221, 68] width 7 height 7
click at [221, 69] on input "Select an option" at bounding box center [221, 68] width 7 height 7
click at [222, 102] on span "Select an option" at bounding box center [221, 100] width 7 height 7
click at [222, 102] on input "Select an option" at bounding box center [221, 100] width 7 height 7
click at [221, 139] on span "Select an option" at bounding box center [221, 139] width 7 height 7
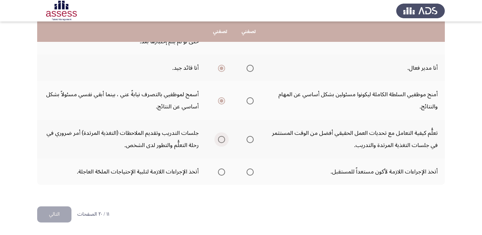
click at [221, 139] on input "Select an option" at bounding box center [221, 139] width 7 height 7
click at [250, 172] on span "Select an option" at bounding box center [250, 172] width 0 height 0
click at [250, 172] on input "Select an option" at bounding box center [250, 171] width 7 height 7
click at [59, 213] on button "التالي" at bounding box center [54, 214] width 34 height 16
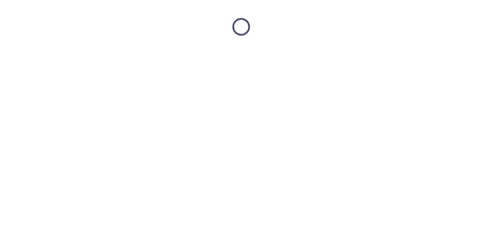
scroll to position [0, 0]
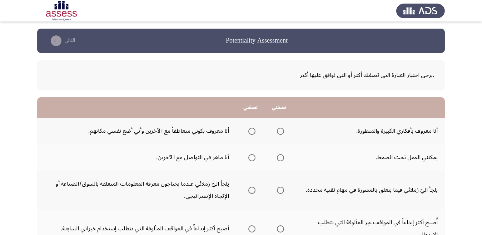
click at [280, 132] on span "Select an option" at bounding box center [280, 131] width 7 height 7
click at [280, 132] on input "Select an option" at bounding box center [280, 131] width 7 height 7
click at [253, 157] on span "Select an option" at bounding box center [252, 157] width 7 height 7
click at [253, 157] on input "Select an option" at bounding box center [252, 157] width 7 height 7
click at [281, 157] on span "Select an option" at bounding box center [280, 157] width 7 height 7
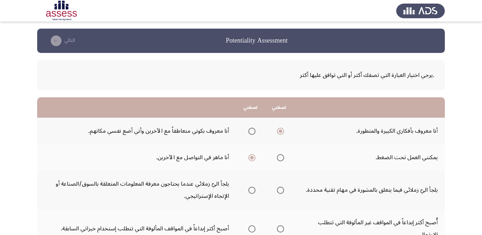
click at [281, 157] on input "Select an option" at bounding box center [280, 157] width 7 height 7
click at [280, 191] on span "Select an option" at bounding box center [280, 190] width 7 height 7
click at [280, 191] on input "Select an option" at bounding box center [280, 190] width 7 height 7
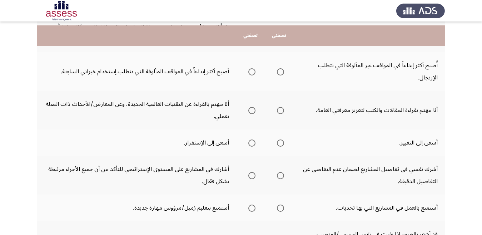
scroll to position [172, 0]
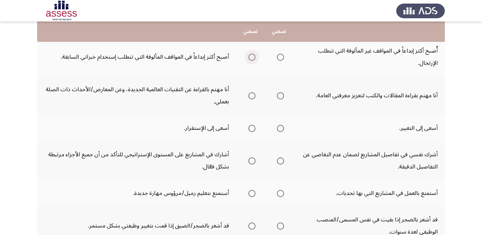
click at [252, 56] on span "Select an option" at bounding box center [252, 57] width 7 height 7
click at [252, 56] on input "Select an option" at bounding box center [252, 57] width 7 height 7
click at [253, 97] on span "Select an option" at bounding box center [252, 95] width 7 height 7
click at [253, 97] on input "Select an option" at bounding box center [252, 95] width 7 height 7
click at [281, 129] on span "Select an option" at bounding box center [280, 128] width 7 height 7
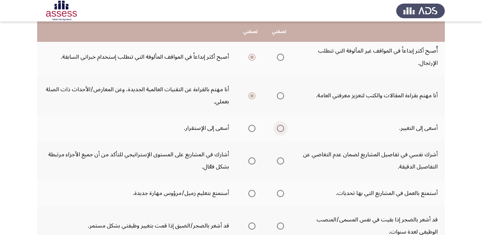
click at [281, 129] on input "Select an option" at bounding box center [280, 128] width 7 height 7
click at [253, 160] on span "Select an option" at bounding box center [252, 160] width 7 height 7
click at [253, 160] on input "Select an option" at bounding box center [252, 160] width 7 height 7
click at [282, 193] on span "Select an option" at bounding box center [280, 193] width 7 height 7
click at [282, 193] on input "Select an option" at bounding box center [280, 193] width 7 height 7
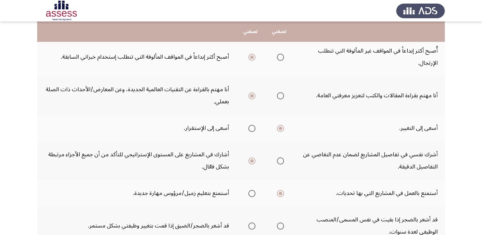
click at [250, 225] on span "Select an option" at bounding box center [252, 225] width 7 height 7
click at [250, 225] on input "Select an option" at bounding box center [252, 225] width 7 height 7
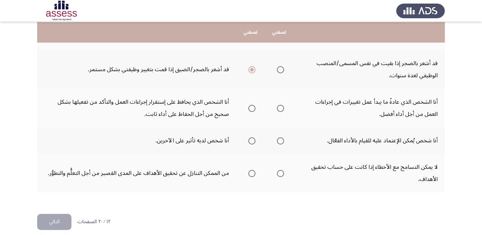
scroll to position [329, 0]
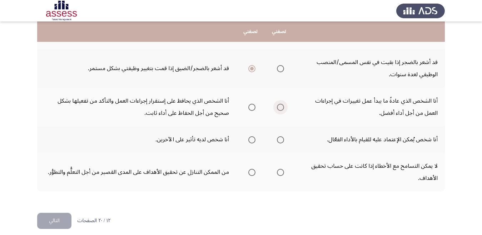
click at [281, 108] on span "Select an option" at bounding box center [280, 107] width 7 height 7
click at [281, 108] on input "Select an option" at bounding box center [280, 107] width 7 height 7
click at [281, 141] on span "Select an option" at bounding box center [280, 139] width 7 height 7
click at [281, 141] on input "Select an option" at bounding box center [280, 139] width 7 height 7
click at [251, 139] on span "Select an option" at bounding box center [252, 139] width 7 height 7
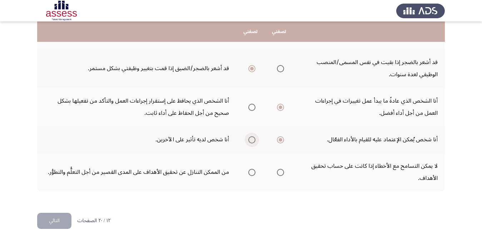
click at [251, 139] on input "Select an option" at bounding box center [252, 139] width 7 height 7
click at [281, 172] on span "Select an option" at bounding box center [281, 172] width 0 height 0
click at [281, 172] on input "Select an option" at bounding box center [280, 172] width 7 height 7
click at [57, 220] on button "التالي" at bounding box center [54, 221] width 34 height 16
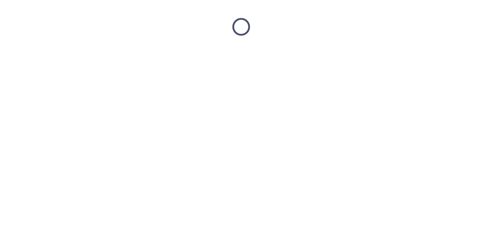
scroll to position [0, 0]
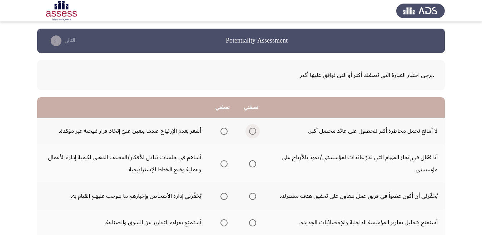
click at [252, 132] on span "Select an option" at bounding box center [252, 131] width 7 height 7
click at [252, 132] on input "Select an option" at bounding box center [252, 131] width 7 height 7
click at [254, 166] on span "Select an option" at bounding box center [252, 163] width 7 height 7
click at [254, 166] on input "Select an option" at bounding box center [252, 163] width 7 height 7
click at [255, 195] on span "Select an option" at bounding box center [252, 196] width 7 height 7
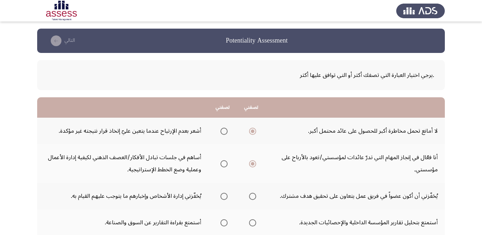
click at [255, 195] on input "Select an option" at bounding box center [252, 196] width 7 height 7
click at [255, 222] on span "Select an option" at bounding box center [252, 222] width 7 height 7
click at [255, 222] on input "Select an option" at bounding box center [252, 222] width 7 height 7
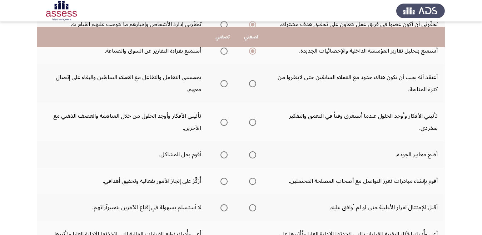
scroll to position [186, 0]
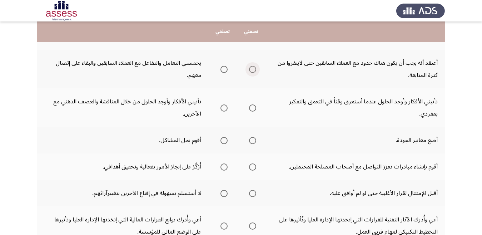
click at [254, 70] on span "Select an option" at bounding box center [252, 69] width 7 height 7
click at [254, 70] on input "Select an option" at bounding box center [252, 69] width 7 height 7
click at [253, 108] on span "Select an option" at bounding box center [253, 108] width 0 height 0
click at [254, 108] on input "Select an option" at bounding box center [252, 107] width 7 height 7
click at [225, 141] on span "Select an option" at bounding box center [224, 140] width 7 height 7
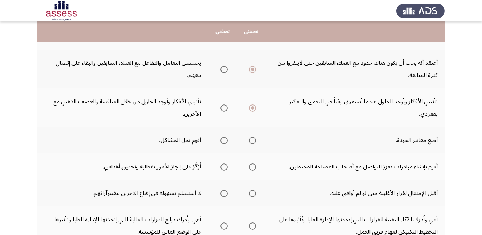
click at [225, 141] on input "Select an option" at bounding box center [224, 140] width 7 height 7
click at [224, 166] on span "Select an option" at bounding box center [224, 166] width 7 height 7
click at [224, 166] on input "Select an option" at bounding box center [224, 166] width 7 height 7
click at [224, 194] on span "Select an option" at bounding box center [224, 193] width 7 height 7
click at [224, 194] on input "Select an option" at bounding box center [224, 193] width 7 height 7
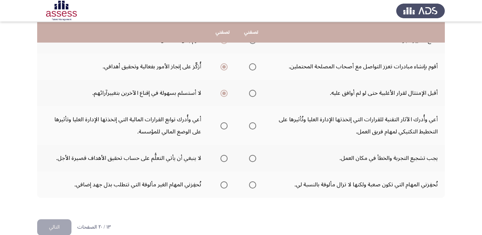
scroll to position [299, 0]
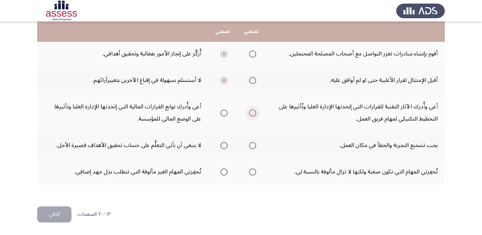
click at [253, 114] on span "Select an option" at bounding box center [252, 112] width 7 height 7
click at [253, 114] on input "Select an option" at bounding box center [252, 112] width 7 height 7
click at [223, 145] on span "Select an option" at bounding box center [224, 145] width 7 height 7
click at [223, 145] on input "Select an option" at bounding box center [224, 145] width 7 height 7
click at [223, 172] on span "Select an option" at bounding box center [224, 171] width 7 height 7
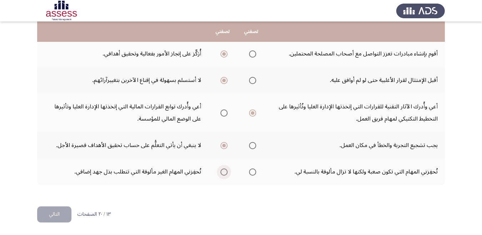
click at [223, 172] on input "Select an option" at bounding box center [224, 171] width 7 height 7
click at [58, 216] on button "التالي" at bounding box center [54, 214] width 34 height 16
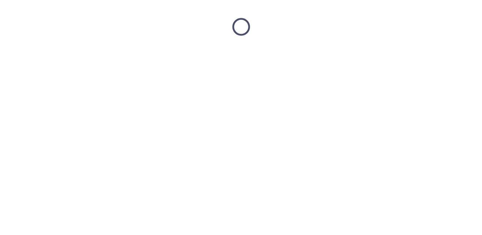
scroll to position [0, 0]
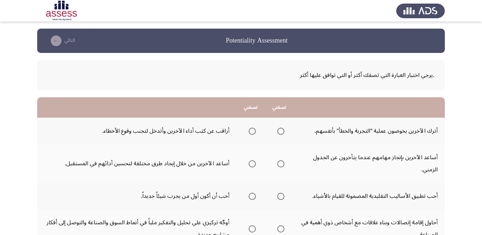
click at [253, 132] on span "Select an option" at bounding box center [252, 131] width 7 height 7
click at [253, 132] on input "Select an option" at bounding box center [252, 131] width 7 height 7
click at [251, 163] on span "Select an option" at bounding box center [252, 163] width 7 height 7
click at [251, 163] on input "Select an option" at bounding box center [252, 163] width 7 height 7
click at [280, 196] on span "Select an option" at bounding box center [280, 196] width 7 height 7
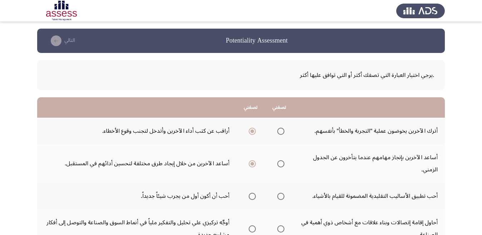
click at [280, 196] on input "Select an option" at bounding box center [280, 196] width 7 height 7
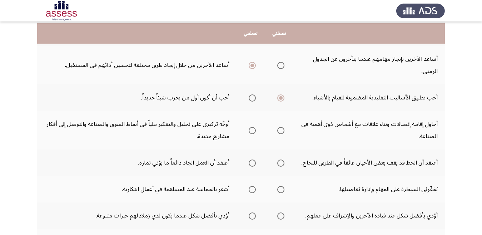
scroll to position [114, 0]
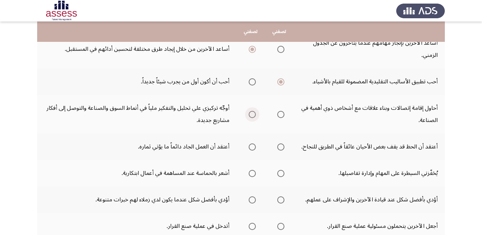
click at [251, 115] on span "Select an option" at bounding box center [252, 114] width 7 height 7
click at [251, 115] on input "Select an option" at bounding box center [252, 114] width 7 height 7
click at [252, 147] on span "Select an option" at bounding box center [252, 147] width 0 height 0
click at [251, 147] on input "Select an option" at bounding box center [252, 146] width 7 height 7
click at [251, 174] on span "Select an option" at bounding box center [252, 173] width 7 height 7
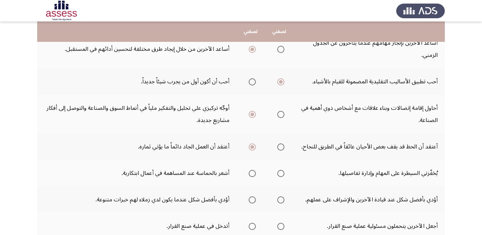
click at [251, 174] on input "Select an option" at bounding box center [252, 173] width 7 height 7
click at [252, 200] on span "Select an option" at bounding box center [252, 200] width 0 height 0
click at [251, 200] on input "Select an option" at bounding box center [252, 199] width 7 height 7
click at [252, 226] on span "Select an option" at bounding box center [252, 226] width 7 height 7
click at [252, 226] on input "Select an option" at bounding box center [252, 226] width 7 height 7
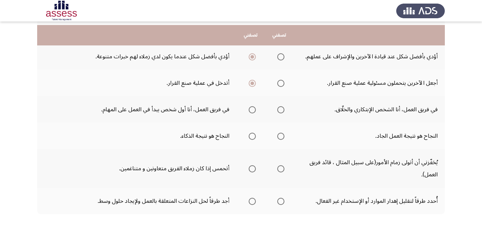
scroll to position [272, 0]
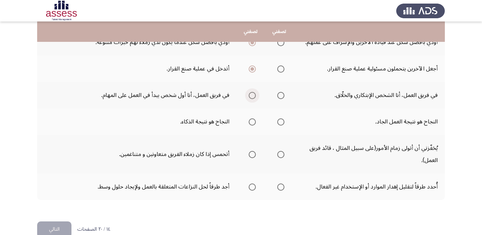
click at [252, 95] on span "Select an option" at bounding box center [252, 95] width 0 height 0
click at [251, 95] on input "Select an option" at bounding box center [252, 95] width 7 height 7
click at [280, 122] on span "Select an option" at bounding box center [280, 121] width 7 height 7
click at [280, 122] on input "Select an option" at bounding box center [280, 121] width 7 height 7
click at [252, 156] on span "Select an option" at bounding box center [252, 154] width 7 height 7
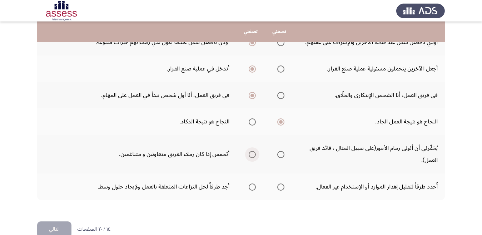
click at [252, 156] on input "Select an option" at bounding box center [252, 154] width 7 height 7
click at [280, 187] on span "Select an option" at bounding box center [280, 186] width 7 height 7
click at [280, 187] on input "Select an option" at bounding box center [280, 186] width 7 height 7
click at [59, 227] on button "التالي" at bounding box center [54, 229] width 34 height 16
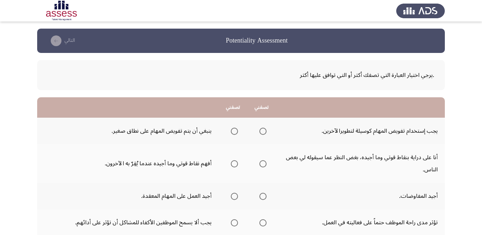
click at [235, 131] on span "Select an option" at bounding box center [235, 131] width 0 height 0
click at [234, 131] on input "Select an option" at bounding box center [234, 131] width 7 height 7
click at [264, 163] on span "Select an option" at bounding box center [263, 163] width 7 height 7
click at [264, 163] on input "Select an option" at bounding box center [263, 163] width 7 height 7
click at [233, 196] on span "Select an option" at bounding box center [234, 196] width 7 height 7
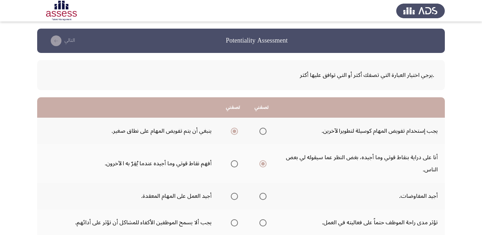
click at [233, 196] on input "Select an option" at bounding box center [234, 196] width 7 height 7
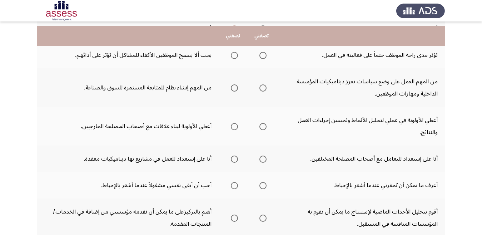
scroll to position [172, 0]
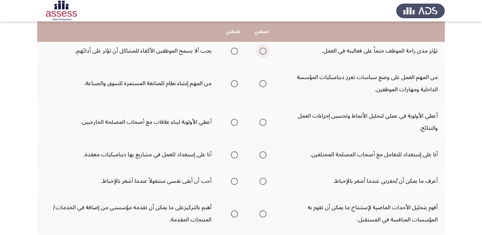
click at [264, 51] on span "Select an option" at bounding box center [263, 51] width 7 height 7
click at [264, 51] on input "Select an option" at bounding box center [263, 51] width 7 height 7
click at [266, 84] on span "Select an option" at bounding box center [263, 83] width 7 height 7
click at [266, 84] on input "Select an option" at bounding box center [263, 83] width 7 height 7
click at [264, 122] on span "Select an option" at bounding box center [263, 122] width 7 height 7
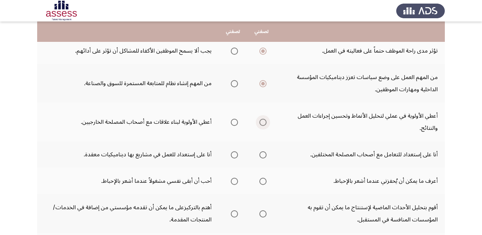
click at [264, 122] on input "Select an option" at bounding box center [263, 122] width 7 height 7
click at [235, 155] on span "Select an option" at bounding box center [235, 155] width 0 height 0
click at [234, 155] on input "Select an option" at bounding box center [234, 154] width 7 height 7
click at [264, 179] on span "Select an option" at bounding box center [263, 181] width 7 height 7
click at [264, 179] on input "Select an option" at bounding box center [263, 181] width 7 height 7
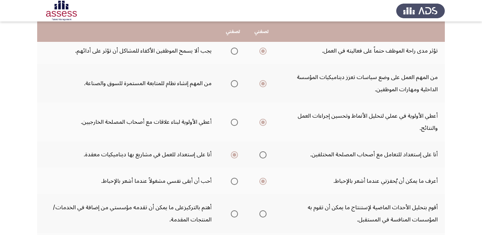
click at [233, 214] on span "Select an option" at bounding box center [234, 213] width 7 height 7
click at [233, 214] on input "Select an option" at bounding box center [234, 213] width 7 height 7
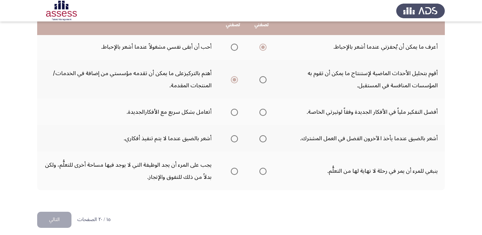
scroll to position [311, 0]
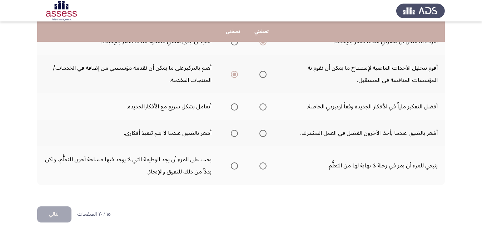
click at [263, 107] on span "Select an option" at bounding box center [263, 107] width 0 height 0
click at [263, 107] on input "Select an option" at bounding box center [263, 106] width 7 height 7
click at [263, 133] on span "Select an option" at bounding box center [263, 133] width 0 height 0
click at [263, 133] on input "Select an option" at bounding box center [263, 133] width 7 height 7
click at [262, 167] on span "Select an option" at bounding box center [263, 165] width 7 height 7
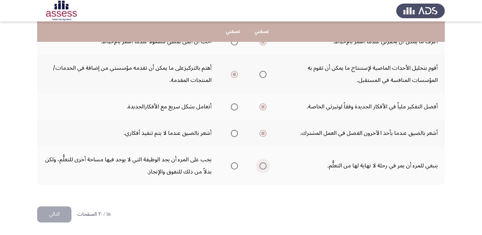
click at [262, 167] on input "Select an option" at bounding box center [263, 165] width 7 height 7
click at [57, 215] on button "التالي" at bounding box center [54, 214] width 34 height 16
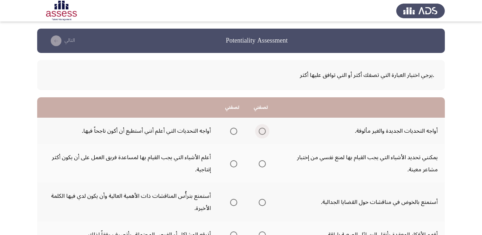
click at [260, 132] on span "Select an option" at bounding box center [262, 131] width 7 height 7
click at [260, 132] on input "Select an option" at bounding box center [262, 131] width 7 height 7
click at [234, 164] on span "Select an option" at bounding box center [234, 164] width 0 height 0
click at [232, 164] on input "Select an option" at bounding box center [233, 163] width 7 height 7
click at [234, 202] on span "Select an option" at bounding box center [233, 202] width 7 height 7
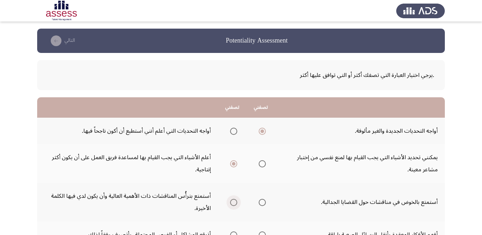
click at [234, 202] on input "Select an option" at bounding box center [233, 202] width 7 height 7
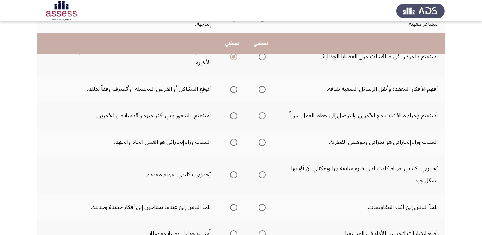
scroll to position [157, 0]
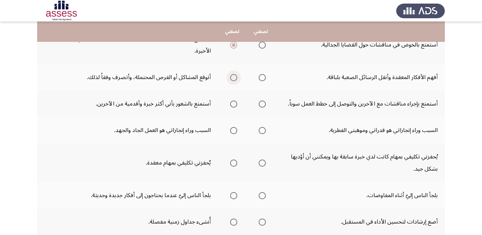
click at [233, 76] on span "Select an option" at bounding box center [233, 77] width 7 height 7
click at [233, 76] on input "Select an option" at bounding box center [233, 77] width 7 height 7
click at [262, 104] on span "Select an option" at bounding box center [262, 103] width 7 height 7
click at [262, 104] on input "Select an option" at bounding box center [262, 103] width 7 height 7
click at [233, 130] on span "Select an option" at bounding box center [233, 130] width 7 height 7
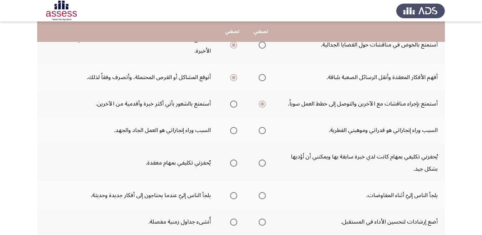
click at [233, 130] on input "Select an option" at bounding box center [233, 130] width 7 height 7
click at [231, 164] on span "Select an option" at bounding box center [233, 162] width 7 height 7
click at [231, 164] on input "Select an option" at bounding box center [233, 162] width 7 height 7
click at [233, 195] on span "Select an option" at bounding box center [233, 195] width 7 height 7
click at [233, 195] on input "Select an option" at bounding box center [233, 195] width 7 height 7
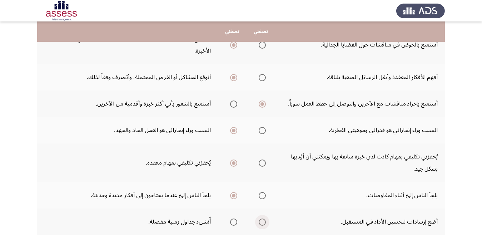
click at [262, 222] on span "Select an option" at bounding box center [262, 222] width 0 height 0
click at [261, 222] on input "Select an option" at bounding box center [262, 221] width 7 height 7
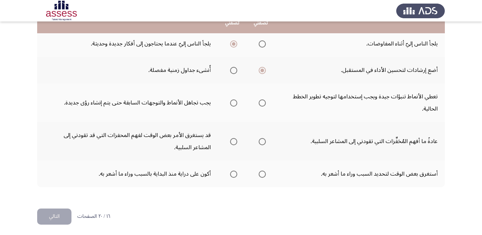
scroll to position [311, 0]
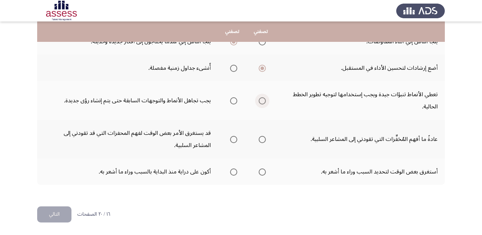
click at [262, 100] on span "Select an option" at bounding box center [262, 100] width 7 height 7
click at [262, 100] on input "Select an option" at bounding box center [262, 100] width 7 height 7
click at [232, 140] on span "Select an option" at bounding box center [233, 139] width 7 height 7
click at [232, 140] on input "Select an option" at bounding box center [233, 139] width 7 height 7
click at [231, 173] on span "Select an option" at bounding box center [233, 171] width 7 height 7
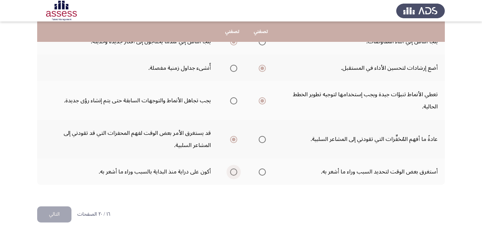
click at [231, 173] on input "Select an option" at bounding box center [233, 171] width 7 height 7
click at [60, 211] on button "التالي" at bounding box center [54, 214] width 34 height 16
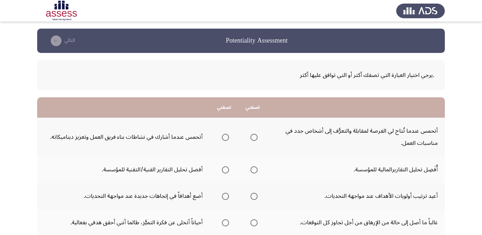
click at [226, 137] on span "Select an option" at bounding box center [226, 137] width 0 height 0
click at [225, 137] on input "Select an option" at bounding box center [225, 137] width 7 height 7
click at [224, 169] on span "Select an option" at bounding box center [225, 169] width 7 height 7
click at [224, 169] on input "Select an option" at bounding box center [225, 169] width 7 height 7
click at [254, 194] on span "Select an option" at bounding box center [254, 196] width 7 height 7
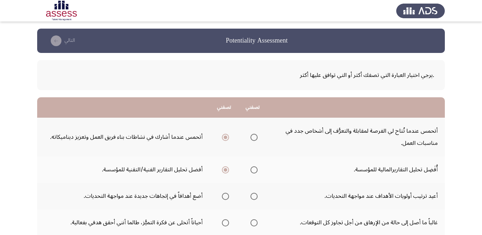
click at [254, 194] on input "Select an option" at bounding box center [254, 196] width 7 height 7
click at [226, 222] on span "Select an option" at bounding box center [225, 222] width 7 height 7
click at [226, 222] on input "Select an option" at bounding box center [225, 222] width 7 height 7
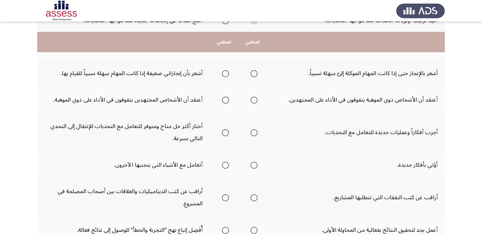
scroll to position [186, 0]
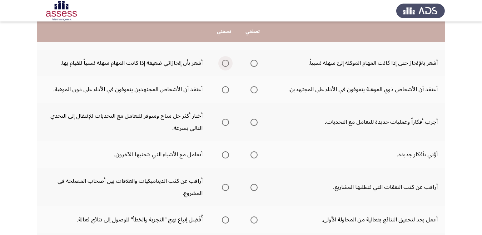
click at [223, 64] on span "Select an option" at bounding box center [225, 63] width 7 height 7
click at [223, 64] on input "Select an option" at bounding box center [225, 63] width 7 height 7
click at [224, 91] on span "Select an option" at bounding box center [225, 89] width 7 height 7
click at [224, 91] on input "Select an option" at bounding box center [225, 89] width 7 height 7
click at [225, 122] on span "Select an option" at bounding box center [225, 122] width 7 height 7
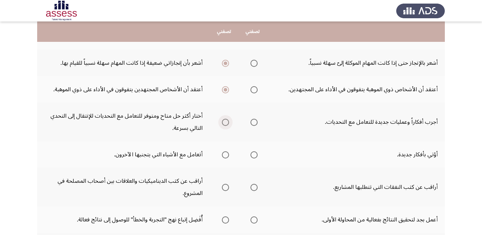
click at [225, 122] on input "Select an option" at bounding box center [225, 122] width 7 height 7
click at [254, 154] on span "Select an option" at bounding box center [254, 154] width 7 height 7
click at [254, 154] on input "Select an option" at bounding box center [254, 154] width 7 height 7
click at [253, 187] on span "Select an option" at bounding box center [254, 187] width 7 height 7
click at [253, 187] on input "Select an option" at bounding box center [254, 187] width 7 height 7
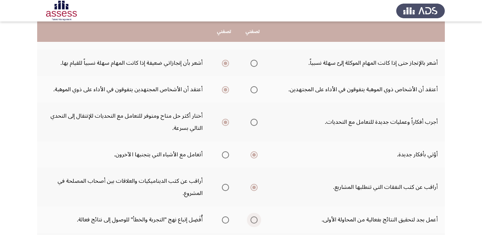
click at [253, 218] on span "Select an option" at bounding box center [254, 219] width 7 height 7
click at [253, 218] on input "Select an option" at bounding box center [254, 219] width 7 height 7
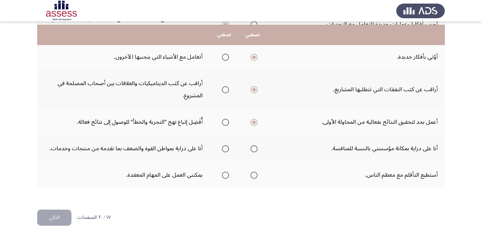
scroll to position [287, 0]
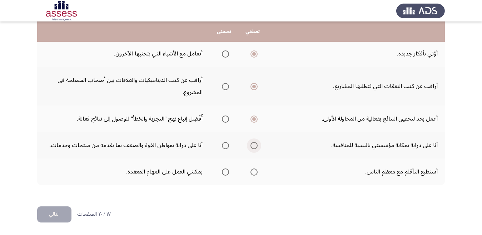
click at [253, 146] on span "Select an option" at bounding box center [254, 145] width 7 height 7
click at [253, 146] on input "Select an option" at bounding box center [254, 145] width 7 height 7
click at [254, 173] on span "Select an option" at bounding box center [254, 171] width 7 height 7
click at [254, 173] on input "Select an option" at bounding box center [254, 171] width 7 height 7
click at [59, 213] on button "التالي" at bounding box center [54, 214] width 34 height 16
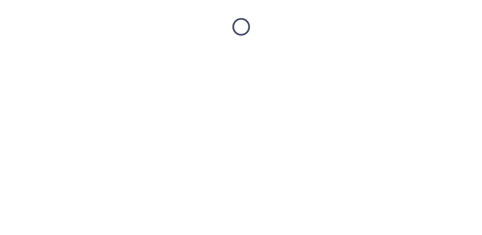
scroll to position [0, 0]
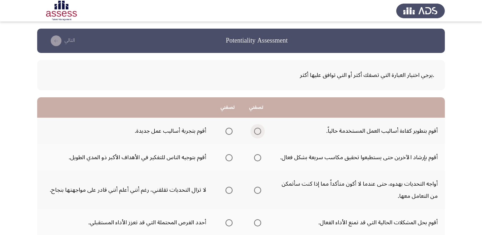
click at [259, 131] on span "Select an option" at bounding box center [257, 131] width 7 height 7
click at [259, 131] on input "Select an option" at bounding box center [257, 131] width 7 height 7
click at [257, 157] on span "Select an option" at bounding box center [257, 157] width 7 height 7
click at [257, 157] on input "Select an option" at bounding box center [257, 157] width 7 height 7
click at [228, 157] on span "Select an option" at bounding box center [229, 157] width 7 height 7
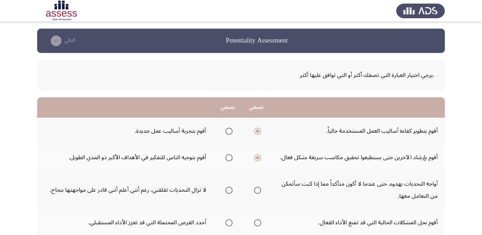
click at [228, 157] on input "Select an option" at bounding box center [229, 157] width 7 height 7
click at [258, 191] on span "Select an option" at bounding box center [257, 190] width 7 height 7
click at [258, 191] on input "Select an option" at bounding box center [257, 190] width 7 height 7
click at [260, 222] on span "Select an option" at bounding box center [257, 222] width 7 height 7
click at [260, 222] on input "Select an option" at bounding box center [257, 222] width 7 height 7
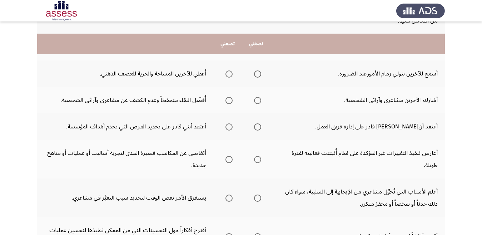
scroll to position [200, 0]
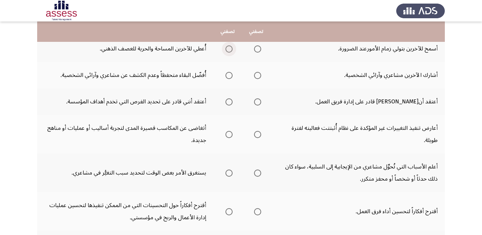
click at [228, 49] on span "Select an option" at bounding box center [229, 48] width 7 height 7
click at [228, 49] on input "Select an option" at bounding box center [229, 48] width 7 height 7
click at [229, 75] on span "Select an option" at bounding box center [229, 75] width 0 height 0
click at [229, 75] on input "Select an option" at bounding box center [229, 75] width 7 height 7
click at [259, 102] on span "Select an option" at bounding box center [257, 101] width 7 height 7
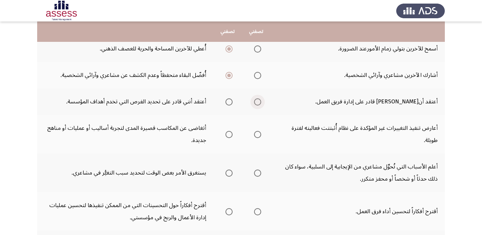
click at [259, 102] on input "Select an option" at bounding box center [257, 101] width 7 height 7
click at [228, 134] on span "Select an option" at bounding box center [229, 134] width 7 height 7
click at [228, 134] on input "Select an option" at bounding box center [229, 134] width 7 height 7
click at [259, 133] on span "Select an option" at bounding box center [257, 134] width 7 height 7
click at [259, 133] on input "Select an option" at bounding box center [257, 134] width 7 height 7
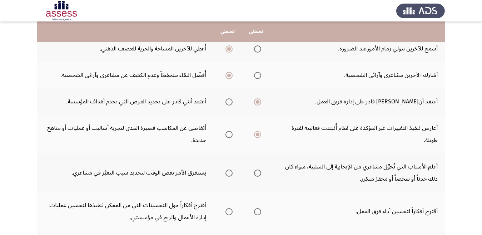
click at [258, 175] on span "Select an option" at bounding box center [257, 172] width 7 height 7
click at [258, 175] on input "Select an option" at bounding box center [257, 172] width 7 height 7
click at [257, 211] on span "Select an option" at bounding box center [257, 211] width 7 height 7
click at [257, 211] on input "Select an option" at bounding box center [257, 211] width 7 height 7
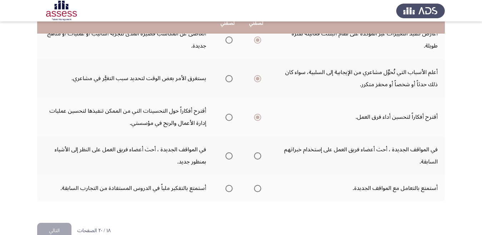
scroll to position [300, 0]
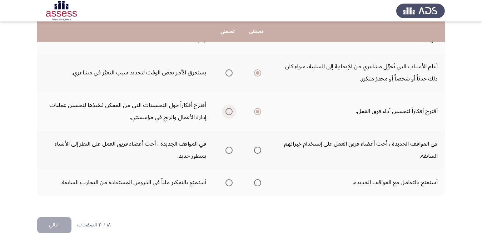
click at [229, 111] on span "Select an option" at bounding box center [229, 111] width 7 height 7
click at [229, 111] on input "Select an option" at bounding box center [229, 111] width 7 height 7
click at [229, 150] on span "Select an option" at bounding box center [229, 150] width 0 height 0
click at [229, 150] on input "Select an option" at bounding box center [229, 150] width 7 height 7
click at [229, 182] on span "Select an option" at bounding box center [229, 182] width 7 height 7
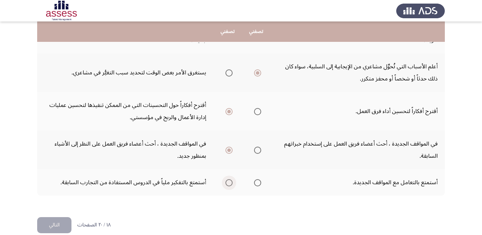
click at [229, 182] on input "Select an option" at bounding box center [229, 182] width 7 height 7
click at [55, 228] on button "التالي" at bounding box center [54, 225] width 34 height 16
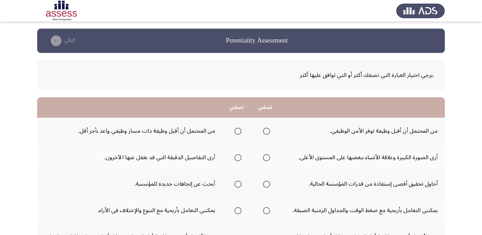
click at [236, 131] on span "Select an option" at bounding box center [238, 131] width 7 height 7
click at [236, 131] on input "Select an option" at bounding box center [238, 131] width 7 height 7
click at [237, 159] on span "Select an option" at bounding box center [238, 157] width 7 height 7
click at [237, 159] on input "Select an option" at bounding box center [238, 157] width 7 height 7
click at [266, 183] on span "Select an option" at bounding box center [266, 184] width 7 height 7
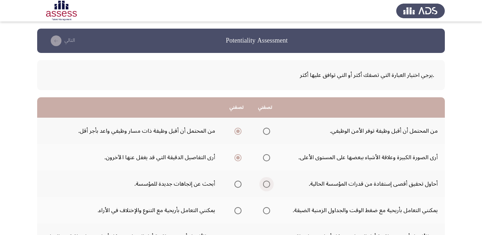
click at [266, 183] on input "Select an option" at bounding box center [266, 184] width 7 height 7
click at [265, 211] on span "Select an option" at bounding box center [266, 210] width 7 height 7
click at [265, 211] on input "Select an option" at bounding box center [266, 210] width 7 height 7
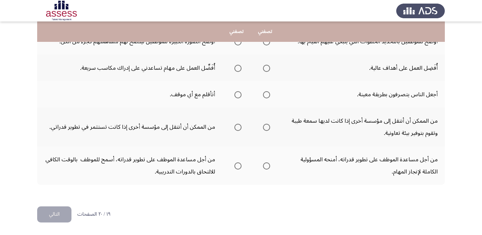
scroll to position [93, 0]
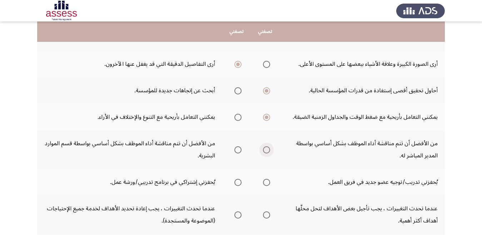
click at [266, 150] on span "Select an option" at bounding box center [266, 149] width 7 height 7
click at [266, 150] on input "Select an option" at bounding box center [266, 149] width 7 height 7
click at [267, 182] on span "Select an option" at bounding box center [266, 182] width 7 height 7
click at [267, 182] on input "Select an option" at bounding box center [266, 182] width 7 height 7
click at [238, 182] on span "Select an option" at bounding box center [238, 182] width 7 height 7
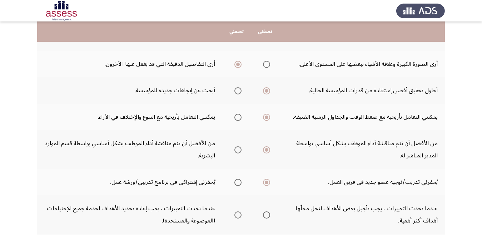
click at [238, 182] on input "Select an option" at bounding box center [238, 182] width 7 height 7
click at [238, 215] on span "Select an option" at bounding box center [238, 215] width 0 height 0
click at [237, 215] on input "Select an option" at bounding box center [238, 214] width 7 height 7
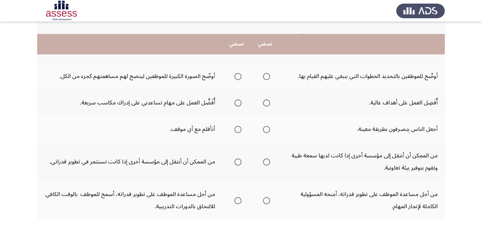
scroll to position [279, 0]
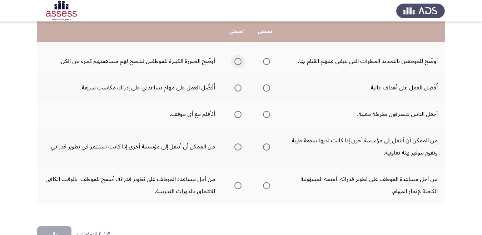
click at [238, 62] on span "Select an option" at bounding box center [238, 61] width 7 height 7
click at [238, 62] on input "Select an option" at bounding box center [238, 61] width 7 height 7
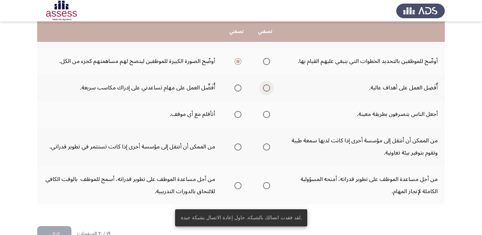
click at [266, 88] on span "Select an option" at bounding box center [266, 87] width 7 height 7
click at [266, 88] on input "Select an option" at bounding box center [266, 87] width 7 height 7
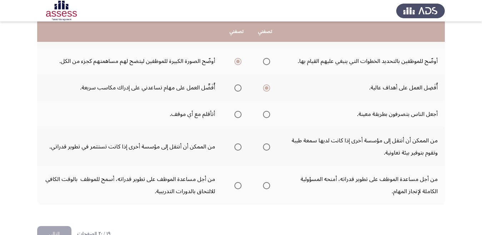
click at [321, 100] on td "أُفَضِل العمل على أهداف عالية." at bounding box center [363, 87] width 166 height 26
click at [236, 114] on span "Select an option" at bounding box center [238, 114] width 7 height 7
click at [236, 114] on input "Select an option" at bounding box center [238, 114] width 7 height 7
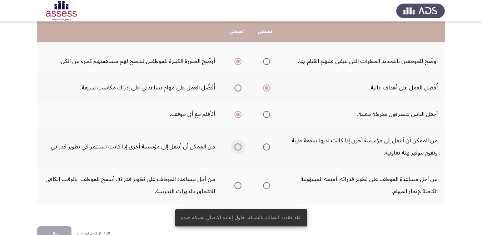
click at [236, 148] on span "Select an option" at bounding box center [238, 146] width 7 height 7
click at [236, 148] on input "Select an option" at bounding box center [238, 146] width 7 height 7
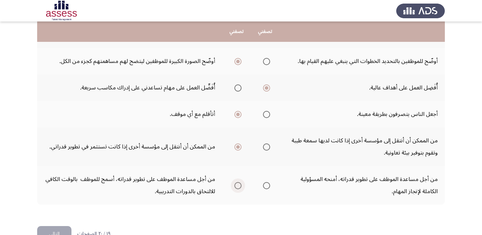
click at [237, 186] on span "Select an option" at bounding box center [238, 185] width 7 height 7
click at [237, 186] on input "Select an option" at bounding box center [238, 185] width 7 height 7
click at [61, 228] on button "التالي" at bounding box center [54, 234] width 34 height 16
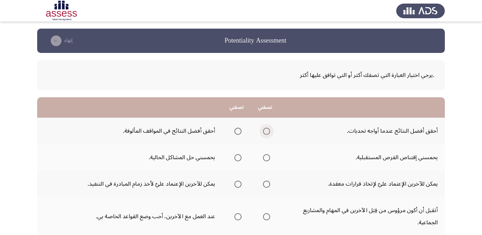
click at [267, 132] on span "Select an option" at bounding box center [266, 131] width 7 height 7
click at [267, 132] on input "Select an option" at bounding box center [266, 131] width 7 height 7
click at [265, 159] on span "Select an option" at bounding box center [266, 157] width 7 height 7
click at [265, 159] on input "Select an option" at bounding box center [266, 157] width 7 height 7
click at [265, 183] on span "Select an option" at bounding box center [266, 184] width 7 height 7
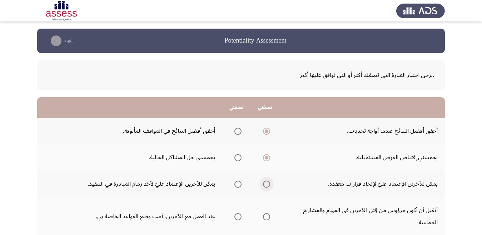
click at [265, 183] on input "Select an option" at bounding box center [266, 184] width 7 height 7
click at [237, 216] on span "Select an option" at bounding box center [238, 216] width 7 height 7
click at [237, 216] on input "Select an option" at bounding box center [238, 216] width 7 height 7
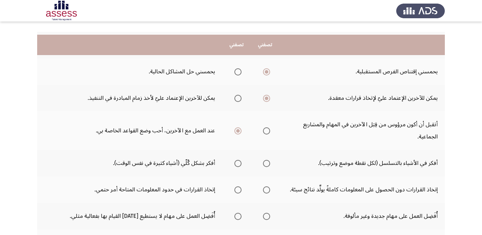
scroll to position [100, 0]
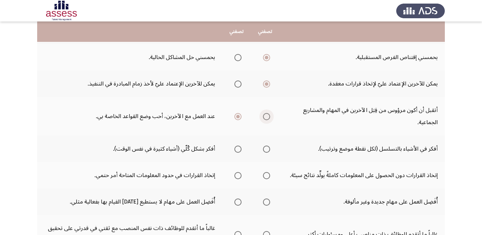
click at [266, 117] on span "Select an option" at bounding box center [266, 116] width 7 height 7
click at [266, 117] on input "Select an option" at bounding box center [266, 116] width 7 height 7
click at [266, 149] on span "Select an option" at bounding box center [266, 149] width 7 height 7
click at [266, 149] on input "Select an option" at bounding box center [266, 149] width 7 height 7
click at [238, 176] on span "Select an option" at bounding box center [238, 175] width 7 height 7
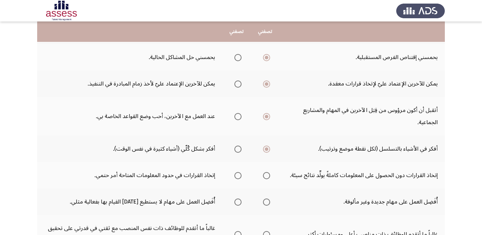
click at [238, 176] on input "Select an option" at bounding box center [238, 175] width 7 height 7
click at [236, 201] on span "Select an option" at bounding box center [238, 201] width 7 height 7
click at [236, 201] on input "Select an option" at bounding box center [238, 201] width 7 height 7
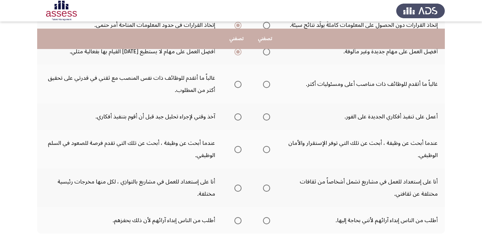
scroll to position [257, 0]
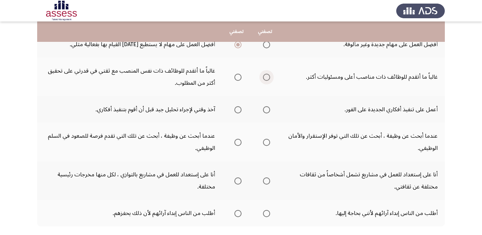
click at [267, 77] on span "Select an option" at bounding box center [266, 77] width 7 height 7
click at [267, 77] on input "Select an option" at bounding box center [266, 77] width 7 height 7
click at [237, 109] on span "Select an option" at bounding box center [238, 109] width 7 height 7
click at [237, 109] on input "Select an option" at bounding box center [238, 109] width 7 height 7
click at [237, 143] on span "Select an option" at bounding box center [238, 142] width 7 height 7
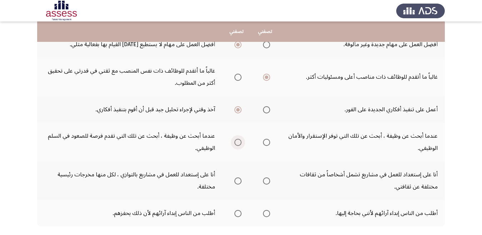
click at [237, 143] on input "Select an option" at bounding box center [238, 142] width 7 height 7
click at [267, 179] on span "Select an option" at bounding box center [266, 180] width 7 height 7
click at [267, 179] on input "Select an option" at bounding box center [266, 180] width 7 height 7
click at [239, 211] on span "Select an option" at bounding box center [238, 213] width 7 height 7
click at [239, 211] on input "Select an option" at bounding box center [238, 213] width 7 height 7
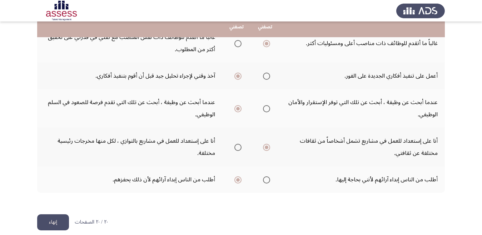
scroll to position [299, 0]
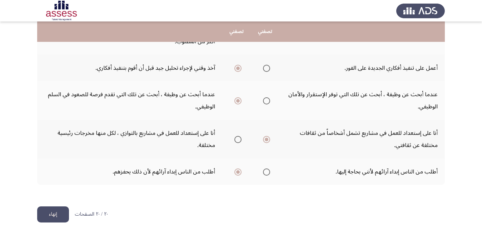
click at [60, 213] on button "إنهاء" at bounding box center [53, 214] width 32 height 16
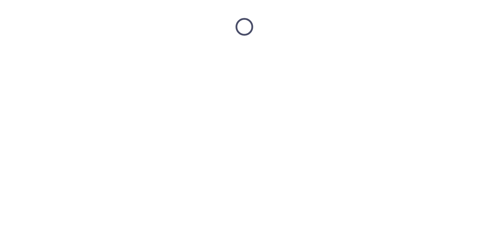
scroll to position [0, 0]
